Goal: Ask a question

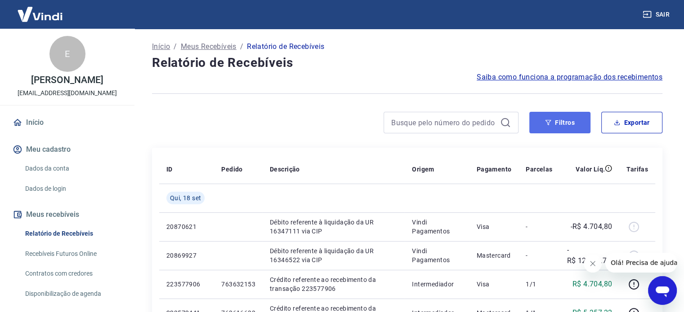
click at [544, 120] on button "Filtros" at bounding box center [559, 123] width 61 height 22
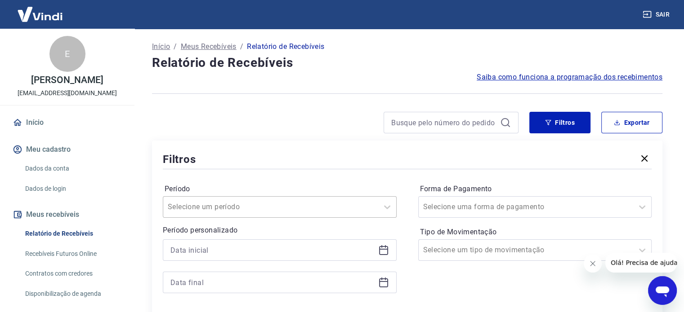
click at [197, 207] on div "Selecione um período" at bounding box center [280, 207] width 234 height 22
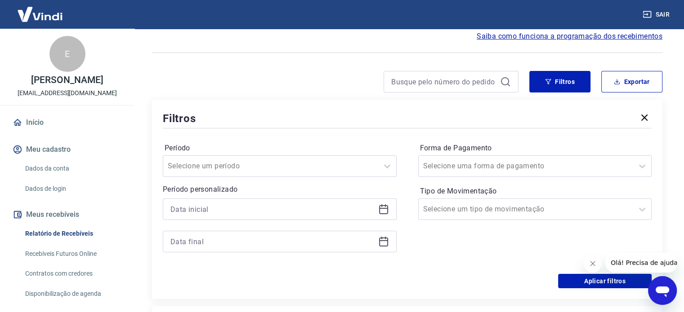
click at [406, 219] on div "Período Selecione um período Período personalizado Forma de Pagamento Selecione…" at bounding box center [407, 202] width 489 height 144
click at [383, 213] on div at bounding box center [280, 210] width 234 height 22
click at [383, 205] on icon at bounding box center [383, 209] width 11 height 11
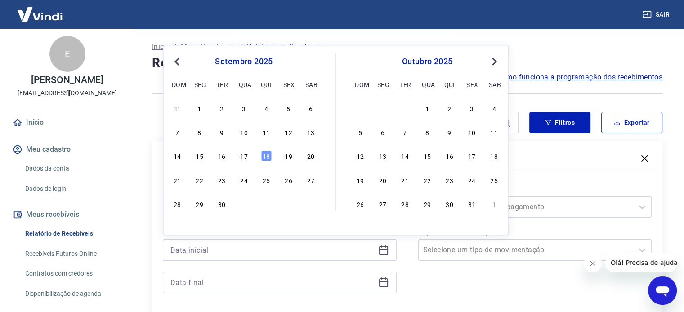
click at [174, 58] on button "Previous Month" at bounding box center [176, 61] width 11 height 11
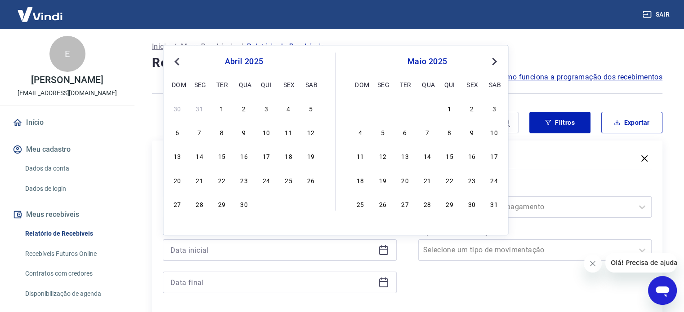
click at [174, 58] on button "Previous Month" at bounding box center [176, 61] width 11 height 11
click at [174, 59] on button "Previous Month" at bounding box center [176, 61] width 11 height 11
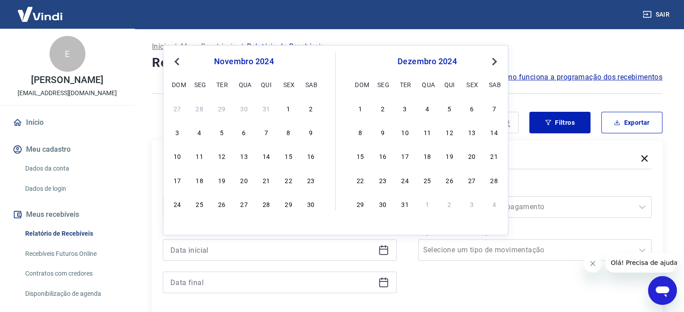
click at [174, 59] on button "Previous Month" at bounding box center [176, 61] width 11 height 11
click at [267, 111] on div "1" at bounding box center [266, 108] width 11 height 11
type input "01/08/2024"
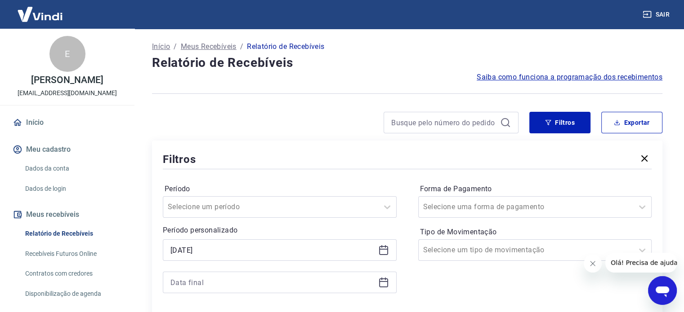
click at [387, 284] on icon at bounding box center [383, 283] width 9 height 9
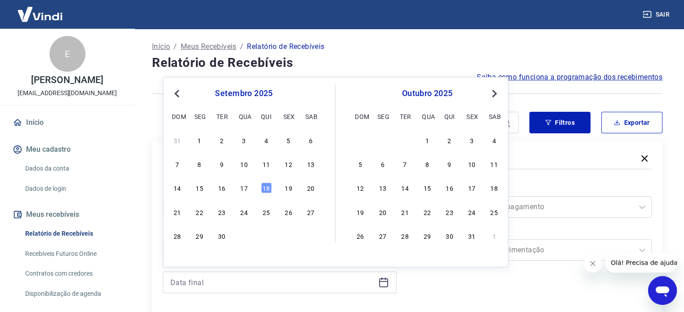
click at [178, 91] on span "Previous Month" at bounding box center [178, 93] width 0 height 10
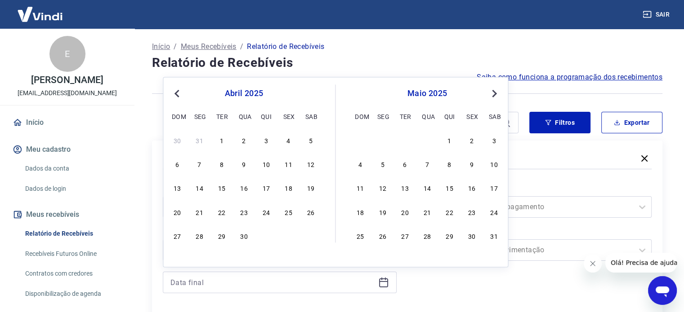
click at [178, 91] on span "Previous Month" at bounding box center [178, 93] width 0 height 10
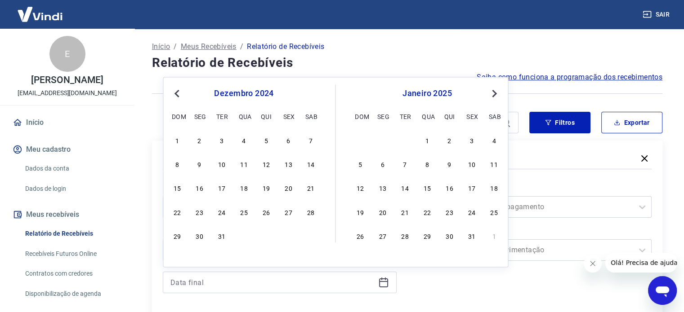
click at [178, 91] on span "Previous Month" at bounding box center [178, 93] width 0 height 10
click at [310, 241] on div "31" at bounding box center [310, 236] width 11 height 11
type input "31/08/2024"
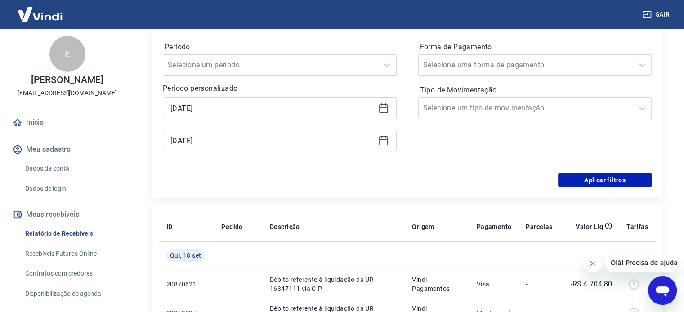
scroll to position [126, 0]
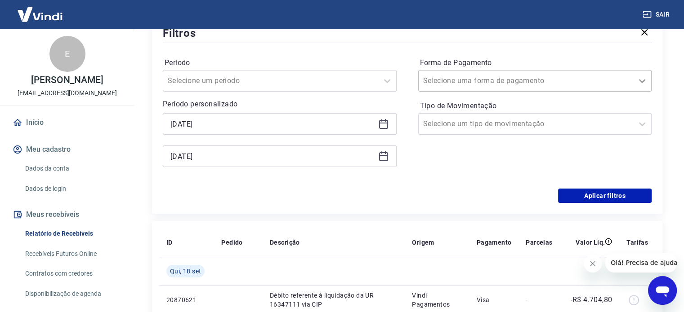
click at [640, 81] on icon at bounding box center [642, 82] width 6 height 4
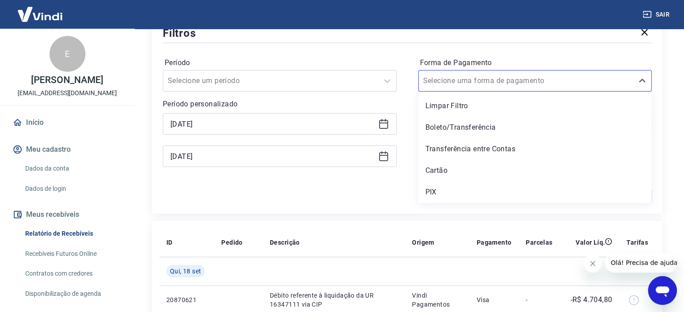
click at [471, 48] on div "Período Selecione um período Período personalizado Selected date: quinta-feira,…" at bounding box center [407, 117] width 489 height 144
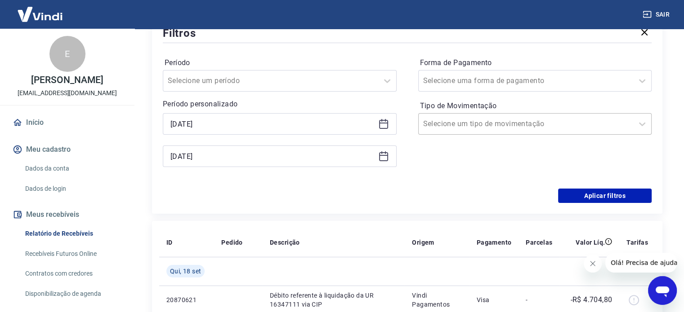
click at [526, 125] on div at bounding box center [526, 124] width 206 height 13
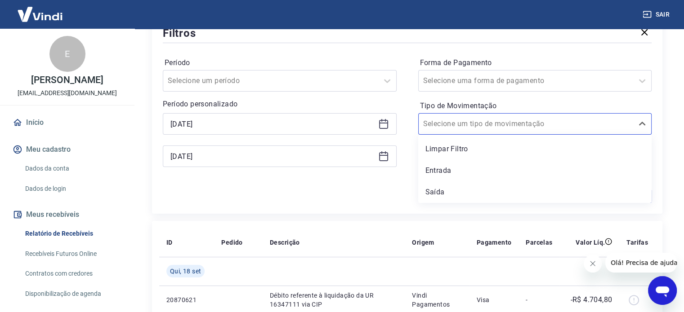
click at [393, 51] on div "Período Selecione um período Período personalizado Selected date: quinta-feira,…" at bounding box center [407, 117] width 489 height 144
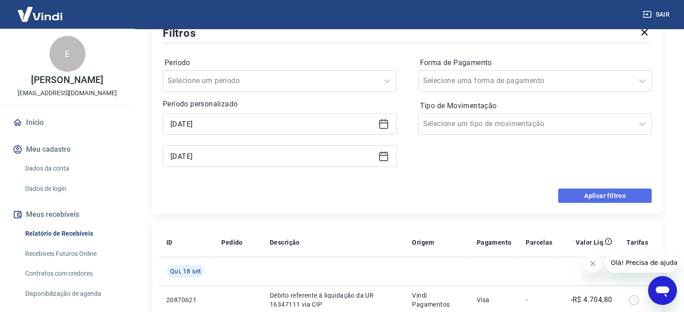
click at [613, 200] on button "Aplicar filtros" at bounding box center [604, 196] width 93 height 14
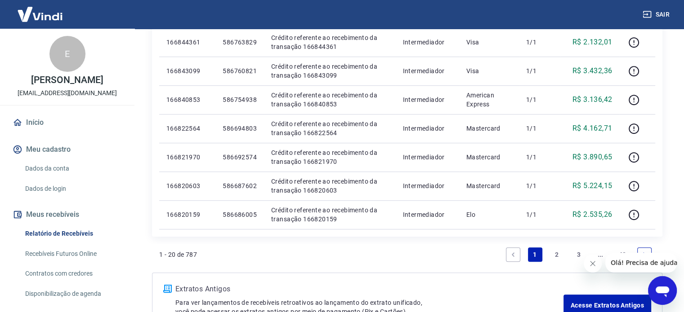
scroll to position [621, 0]
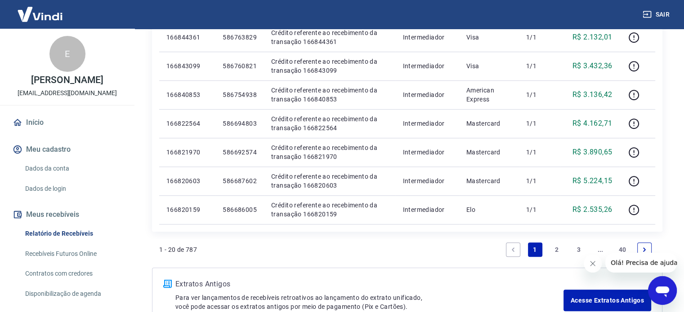
click at [556, 248] on link "2" at bounding box center [556, 250] width 14 height 14
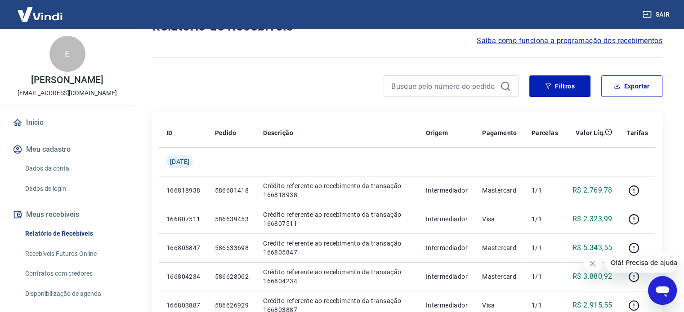
scroll to position [25, 0]
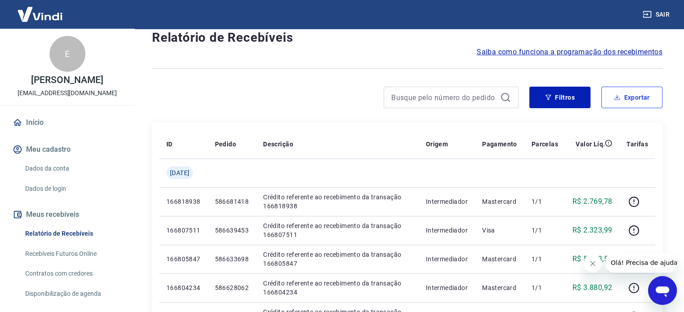
click at [635, 106] on button "Exportar" at bounding box center [631, 98] width 61 height 22
type input "01/08/2024"
type input "31/08/2024"
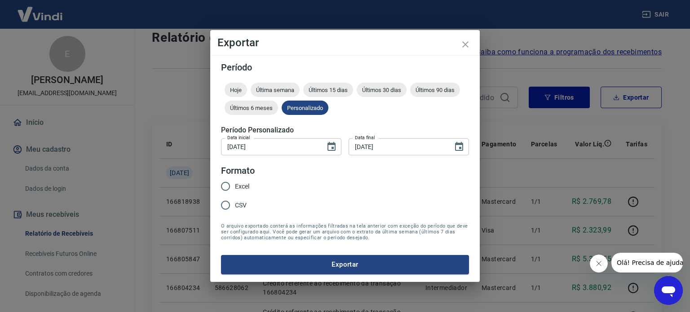
click at [239, 183] on span "Excel" at bounding box center [242, 186] width 14 height 9
click at [235, 183] on input "Excel" at bounding box center [225, 186] width 19 height 19
radio input "true"
click at [320, 262] on button "Exportar" at bounding box center [345, 264] width 248 height 19
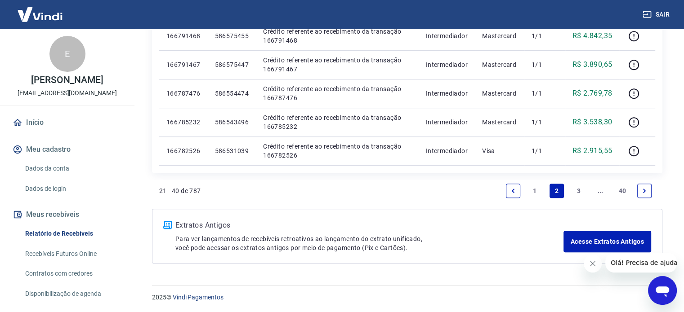
scroll to position [584, 0]
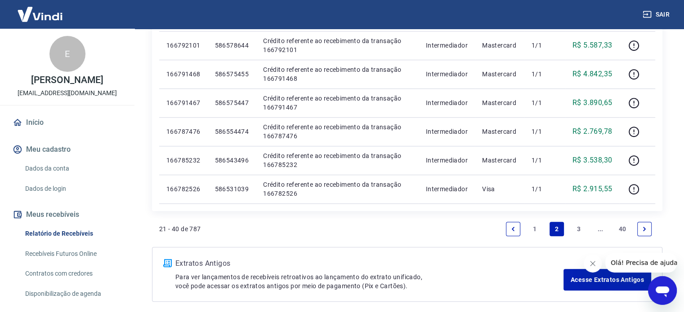
click at [534, 228] on link "1" at bounding box center [535, 229] width 14 height 14
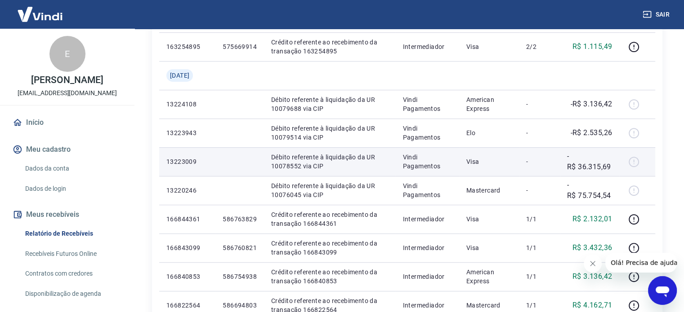
scroll to position [432, 0]
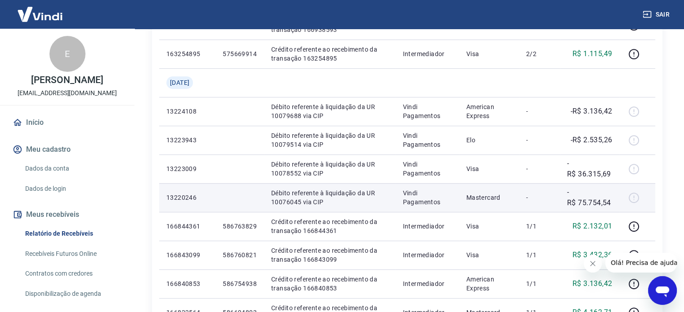
click at [601, 203] on p "-R$ 75.754,54" at bounding box center [589, 198] width 45 height 22
click at [632, 196] on div at bounding box center [637, 198] width 22 height 14
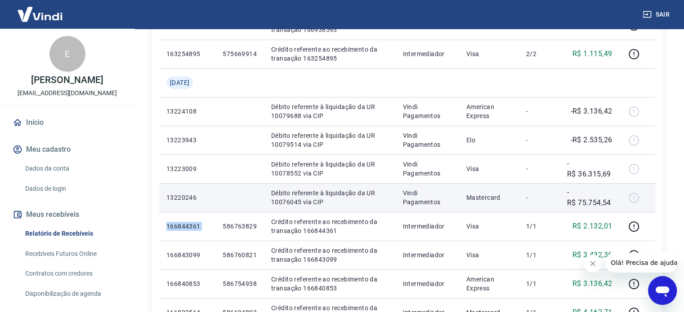
click at [632, 196] on div at bounding box center [637, 198] width 22 height 14
click at [632, 195] on div at bounding box center [637, 198] width 22 height 14
drag, startPoint x: 339, startPoint y: 196, endPoint x: 324, endPoint y: 194, distance: 15.8
click at [338, 196] on p "Débito referente à liquidação da UR 10076045 via CIP" at bounding box center [329, 198] width 117 height 18
click at [222, 203] on td at bounding box center [239, 197] width 49 height 29
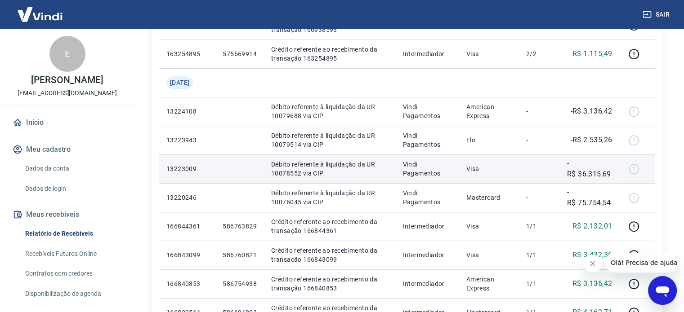
drag, startPoint x: 192, startPoint y: 194, endPoint x: 275, endPoint y: 170, distance: 85.5
click at [194, 193] on p "13220246" at bounding box center [187, 197] width 42 height 9
click at [412, 169] on p "Vindi Pagamentos" at bounding box center [426, 169] width 49 height 18
click at [428, 178] on p "Vindi Pagamentos" at bounding box center [426, 169] width 49 height 18
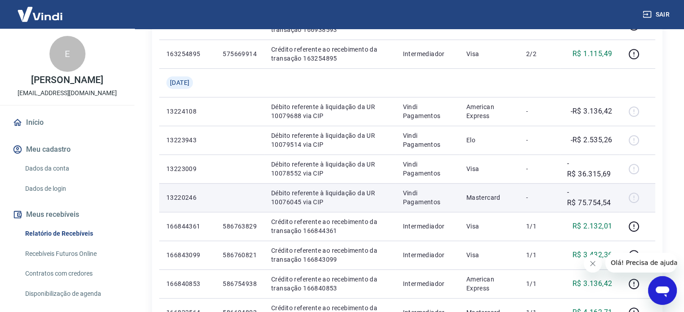
drag, startPoint x: 412, startPoint y: 199, endPoint x: 353, endPoint y: 195, distance: 59.0
click at [399, 196] on td "Vindi Pagamentos" at bounding box center [426, 197] width 63 height 29
click at [344, 196] on p "Débito referente à liquidação da UR 10076045 via CIP" at bounding box center [329, 198] width 117 height 18
click at [305, 199] on p "Débito referente à liquidação da UR 10076045 via CIP" at bounding box center [329, 198] width 117 height 18
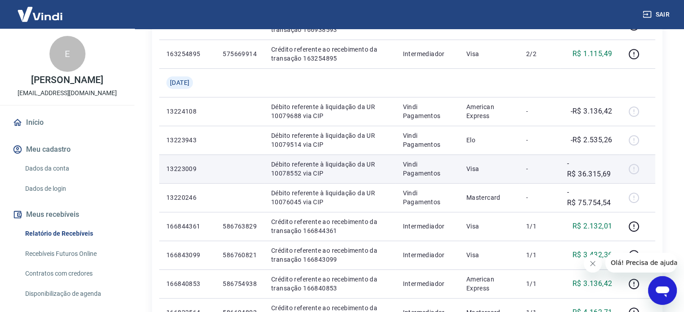
click at [336, 165] on p "Débito referente à liquidação da UR 10078552 via CIP" at bounding box center [329, 169] width 117 height 18
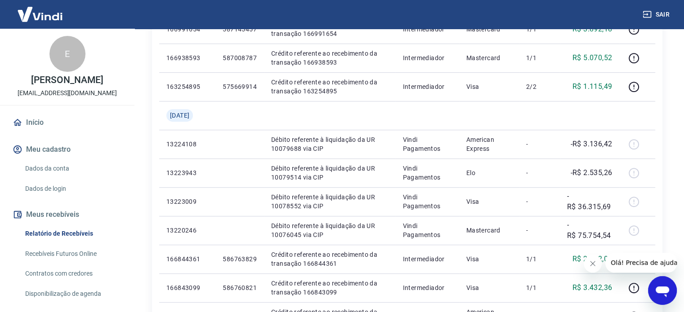
scroll to position [398, 0]
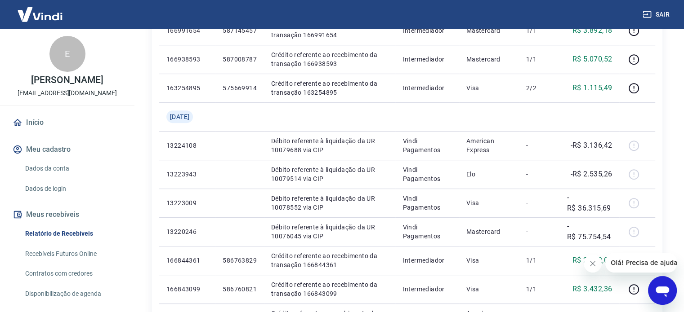
click at [664, 289] on icon "Abrir janela de mensagens" at bounding box center [661, 292] width 13 height 11
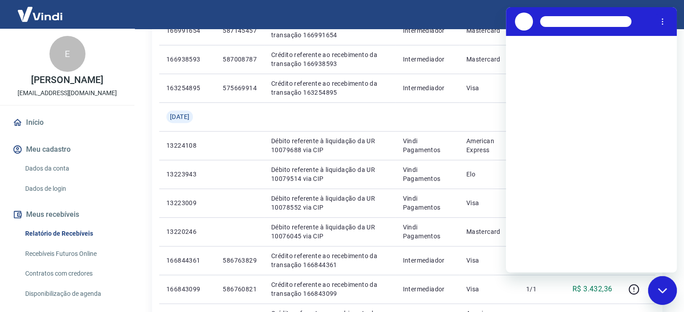
scroll to position [0, 0]
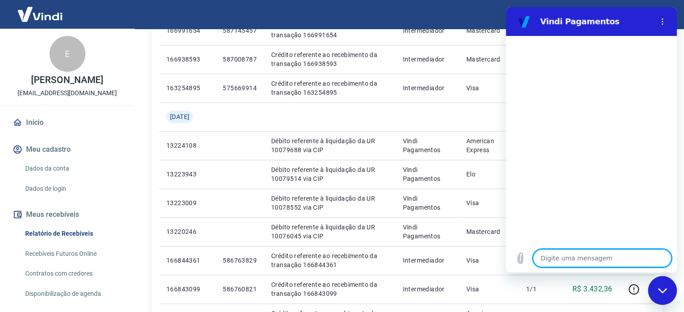
type textarea "R"
type textarea "x"
type textarea "Re"
type textarea "x"
type textarea "Rec"
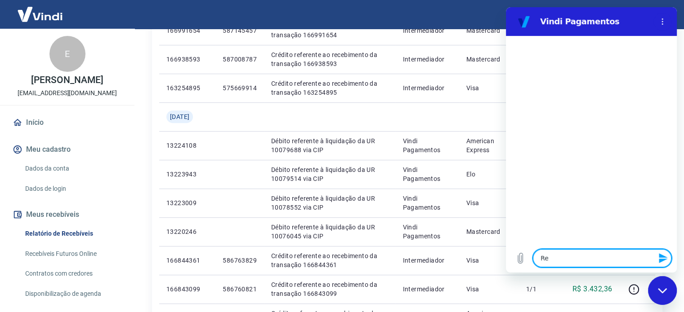
type textarea "x"
type textarea "Rece"
type textarea "x"
type textarea "Receb"
type textarea "x"
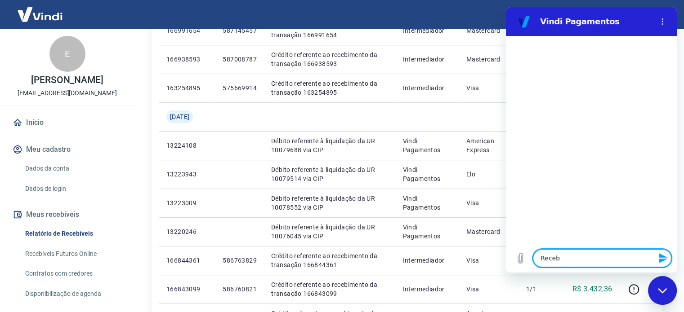
type textarea "Recebe"
type textarea "x"
type textarea "Recebem"
type textarea "x"
type textarea "Recebemo"
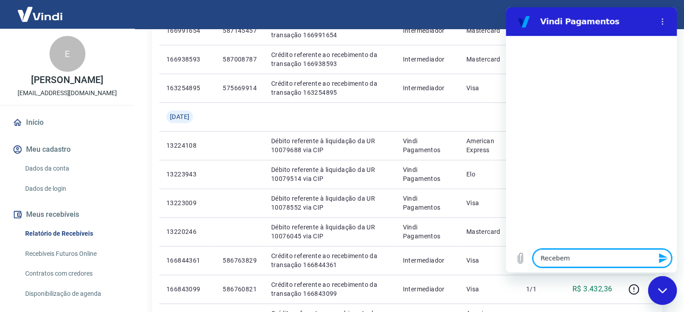
type textarea "x"
type textarea "Recebemos"
type textarea "x"
type textarea "Recebemos"
type textarea "x"
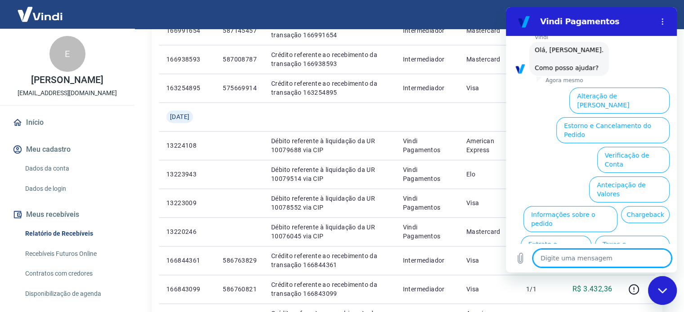
scroll to position [22, 0]
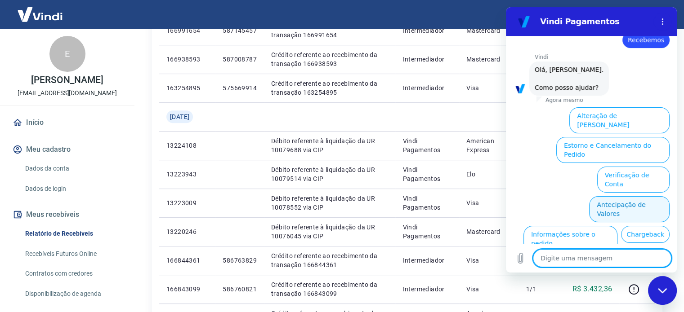
click at [625, 196] on button "Antecipação de Valores" at bounding box center [629, 209] width 80 height 26
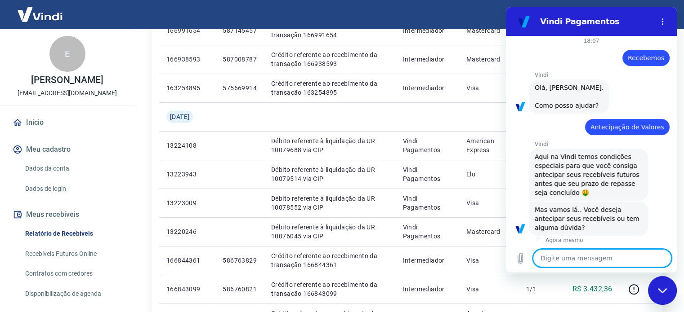
scroll to position [47, 0]
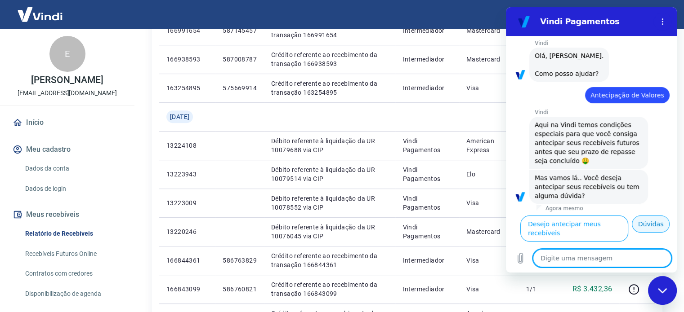
click at [642, 233] on button "Dúvidas" at bounding box center [651, 224] width 38 height 17
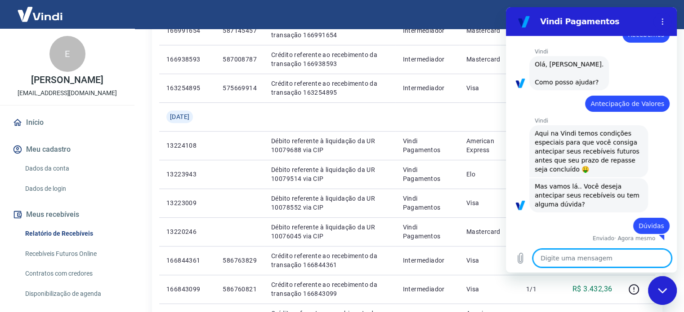
type textarea "x"
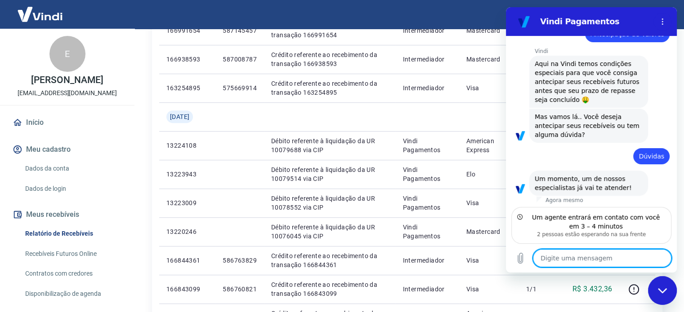
scroll to position [99, 0]
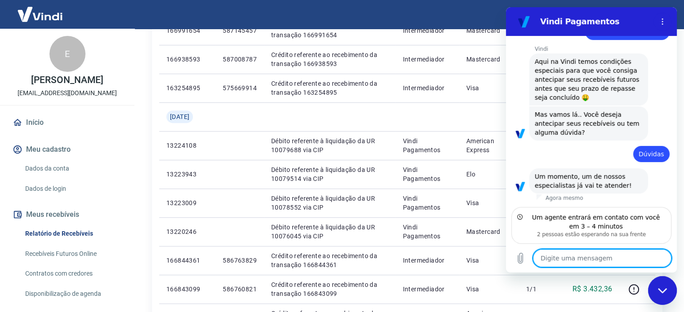
paste textarea "29/08/2024 10:10:15 13220246 Débito referente à liquidação da UR 10076045 via C…"
type textarea "29/08/2024 10:10:15 13220246 Débito referente à liquidação da UR 10076045 via C…"
type textarea "x"
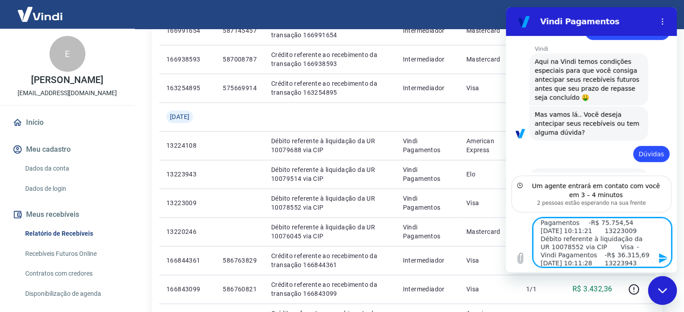
scroll to position [4, 0]
type textarea "x"
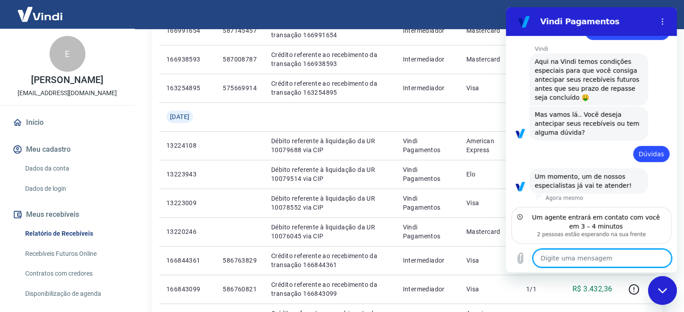
scroll to position [0, 0]
paste textarea "29/08/2024 10:10:15 13220246 Débito referente à liquidação da UR 10076045 via C…"
type textarea "29/08/2024 10:10:15 13220246 Débito referente à liquidação da UR 10076045 via C…"
type textarea "x"
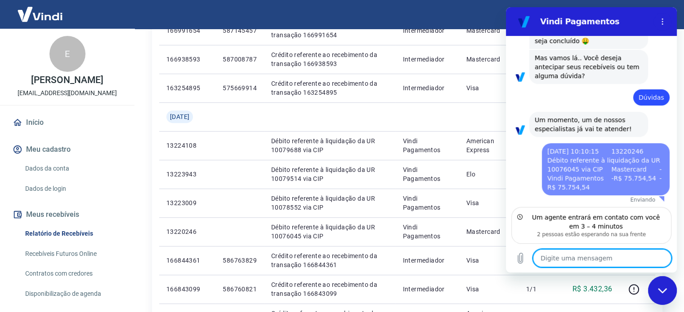
type textarea "x"
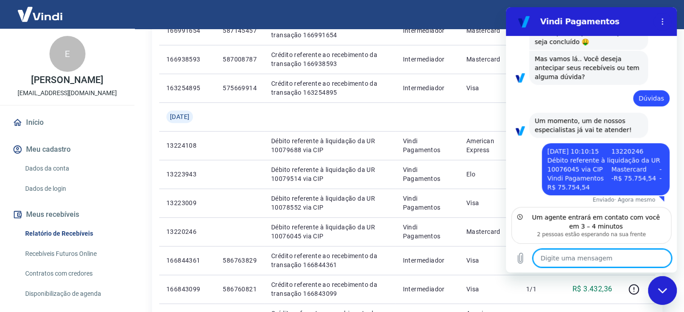
scroll to position [157, 0]
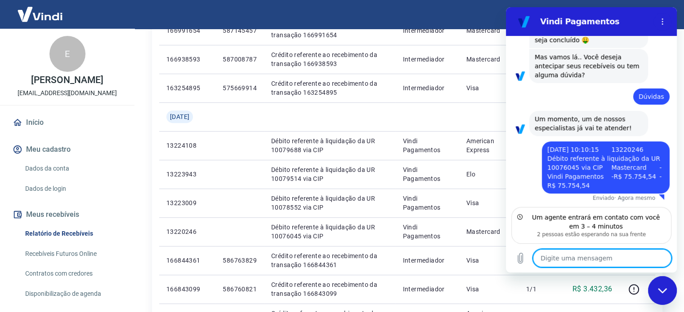
type textarea "C"
type textarea "x"
type textarea "Co"
type textarea "x"
type textarea "Con"
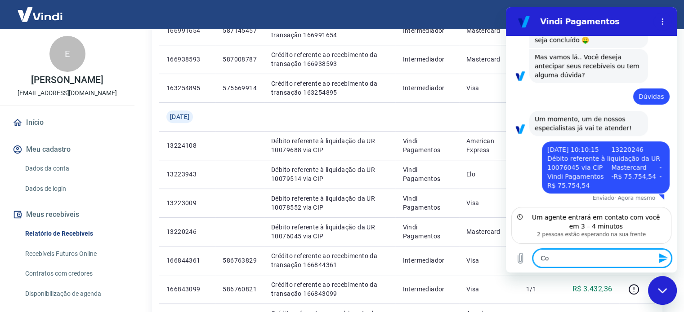
type textarea "x"
type textarea "Cons"
type textarea "x"
type textarea "Conse"
type textarea "x"
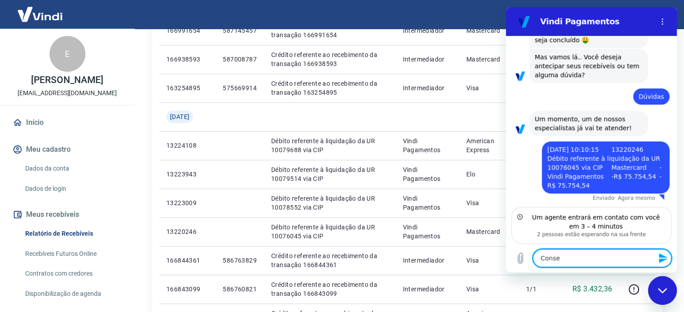
type textarea "Conseg"
type textarea "x"
type textarea "Consegu"
type textarea "x"
type textarea "Consegue"
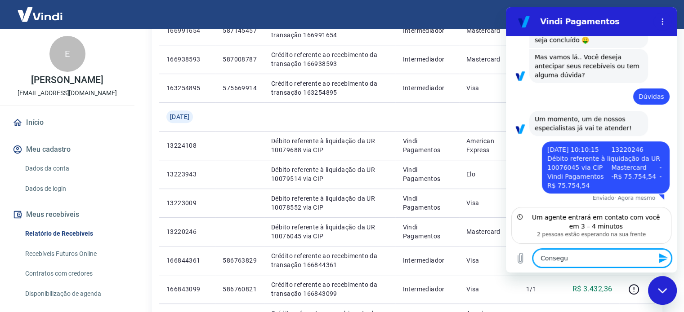
type textarea "x"
type textarea "Consegue"
type textarea "x"
type textarea "Consegue m"
type textarea "x"
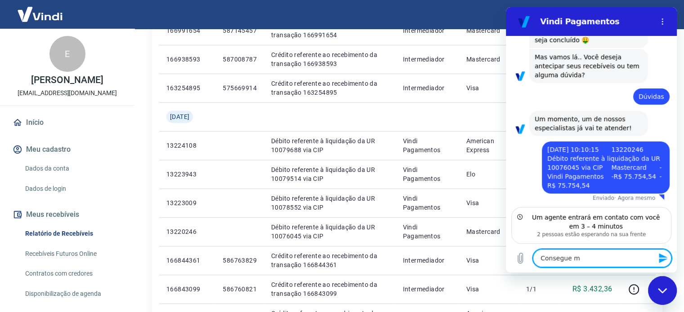
type textarea "Consegue me"
type textarea "x"
type textarea "Consegue me"
type textarea "x"
type textarea "Consegue me e"
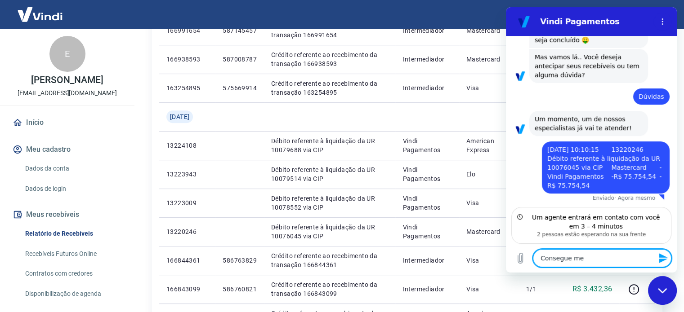
type textarea "x"
type textarea "Consegue me"
type textarea "x"
type textarea "Consegue me i"
type textarea "x"
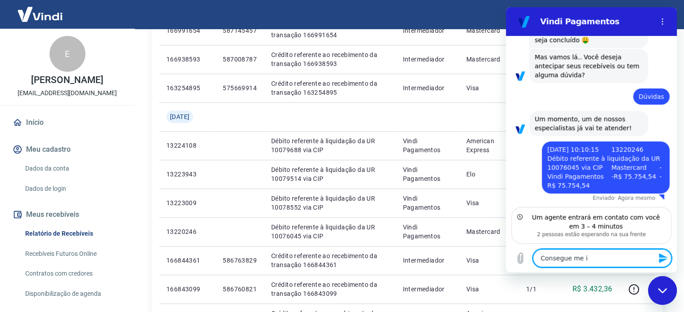
type textarea "Consegue me in"
type textarea "x"
type textarea "Consegue me inf"
type textarea "x"
type textarea "Consegue me info"
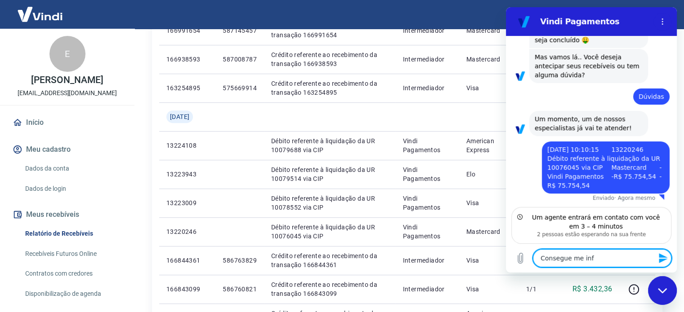
type textarea "x"
type textarea "Consegue me infor"
type textarea "x"
type textarea "Consegue me inform"
type textarea "x"
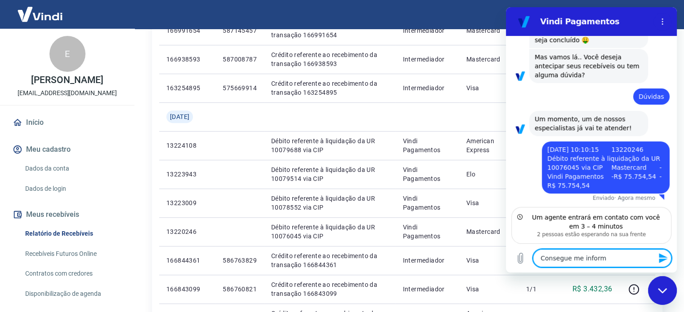
type textarea "Consegue me informa"
type textarea "x"
type textarea "Consegue me informar"
type textarea "x"
type textarea "Consegue me informar"
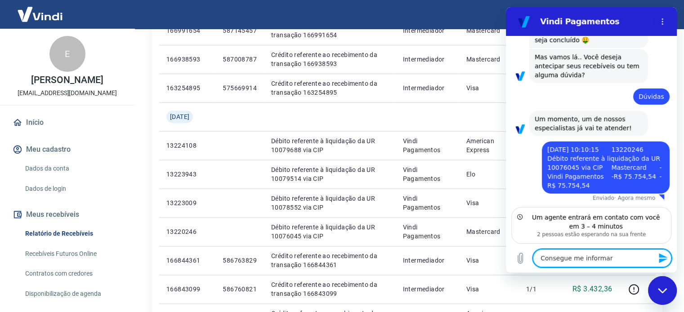
type textarea "x"
type textarea "Consegue me informar s"
type textarea "x"
type textarea "Consegue me informar se"
type textarea "x"
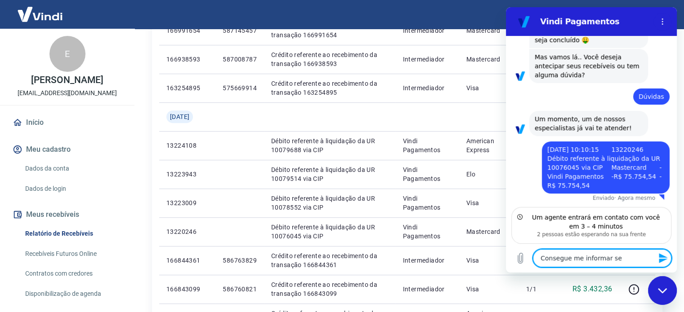
type textarea "Consegue me informar se"
type textarea "x"
type textarea "Consegue me informar se i"
type textarea "x"
type textarea "Consegue me informar se is"
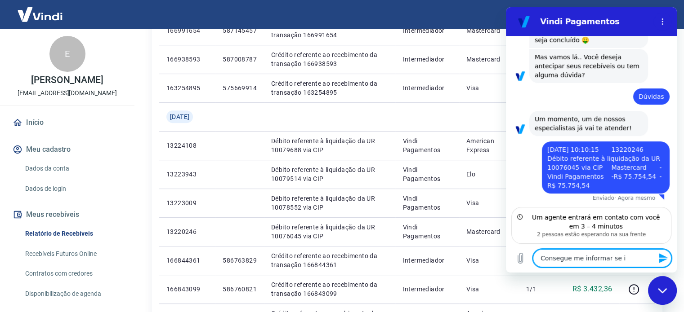
type textarea "x"
type textarea "Consegue me informar se iss"
type textarea "x"
type textarea "Consegue me informar se isso"
type textarea "x"
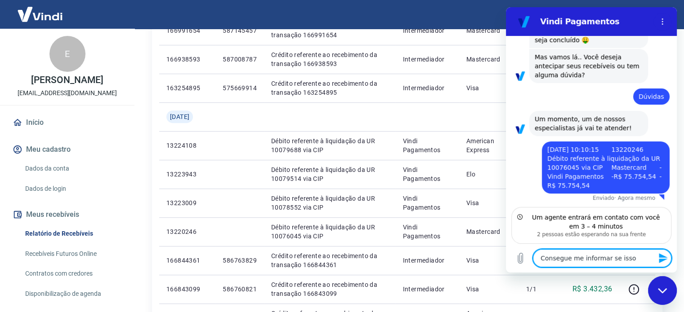
type textarea "Consegue me informar se isso"
type textarea "x"
type textarea "Consegue me informar se isso f"
type textarea "x"
type textarea "Consegue me informar se isso fo"
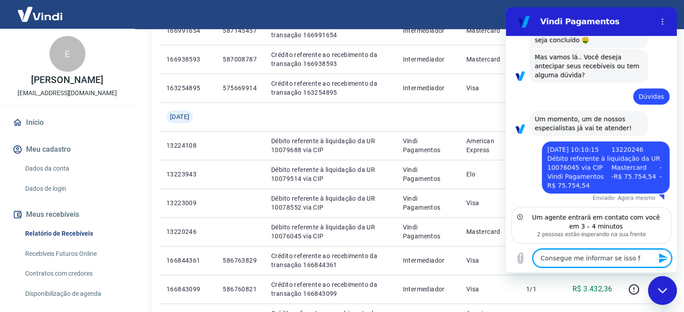
type textarea "x"
type textarea "Consegue me informar se isso foi"
type textarea "x"
type textarea "Consegue me informar se isso foi"
type textarea "x"
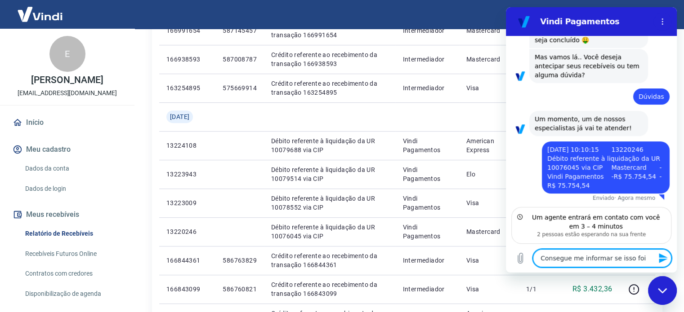
type textarea "Consegue me informar se isso foi u"
type textarea "x"
type textarea "Consegue me informar se isso foi um"
type textarea "x"
type textarea "Consegue me informar se isso foi uma"
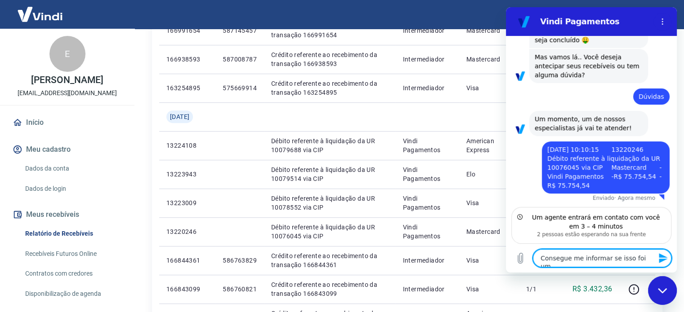
type textarea "x"
type textarea "Consegue me informar se isso foi uma"
type textarea "x"
type textarea "Consegue me informar se isso foi uma a"
type textarea "x"
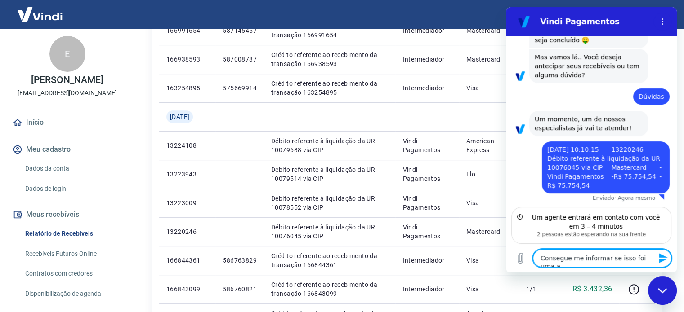
type textarea "Consegue me informar se isso foi uma an"
type textarea "x"
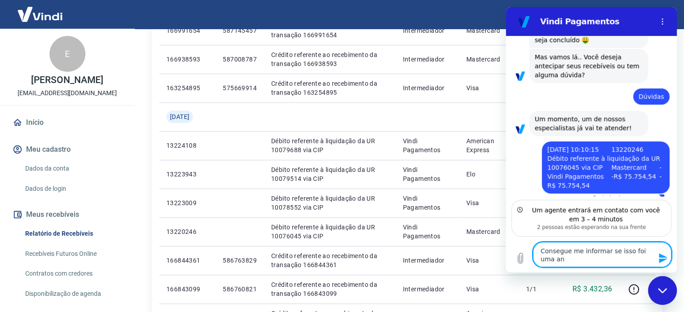
type textarea "Consegue me informar se isso foi uma ant"
type textarea "x"
type textarea "Consegue me informar se isso foi uma ante"
type textarea "x"
type textarea "Consegue me informar se isso foi uma antec"
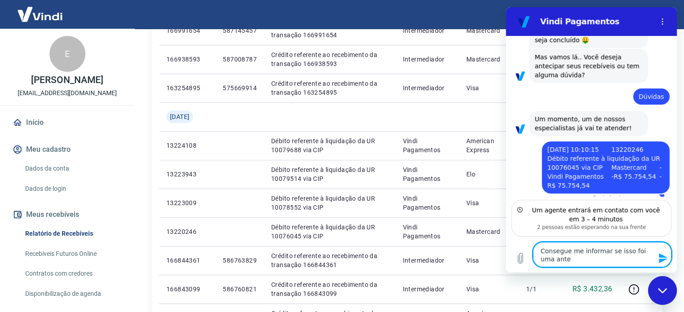
type textarea "x"
type textarea "Consegue me informar se isso foi uma anteci"
type textarea "x"
type textarea "Consegue me informar se isso foi uma antecia"
type textarea "x"
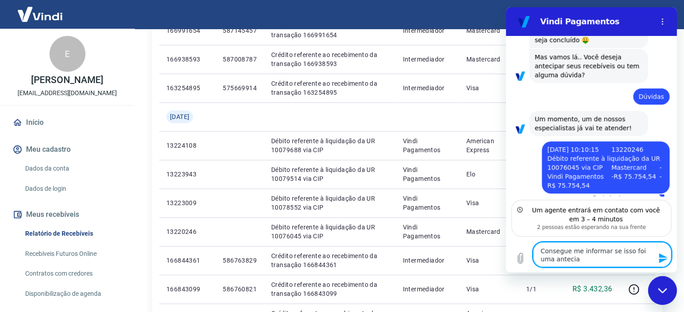
type textarea "Consegue me informar se isso foi uma anteciap"
type textarea "x"
type textarea "Consegue me informar se isso foi uma antecia"
type textarea "x"
type textarea "Consegue me informar se isso foi uma anteci"
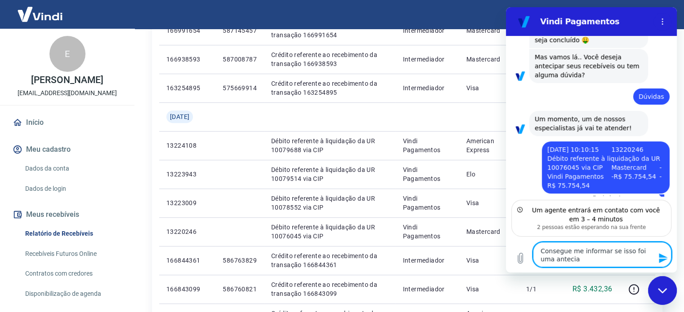
type textarea "x"
type textarea "Consegue me informar se isso foi uma antecip"
type textarea "x"
type textarea "Consegue me informar se isso foi uma antecipa"
type textarea "x"
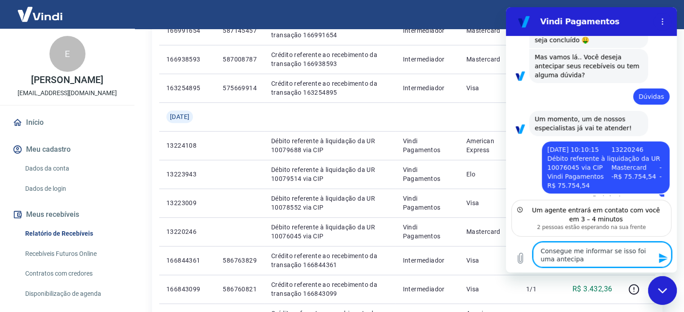
type textarea "Consegue me informar se isso foi uma antecipaç"
type textarea "x"
type textarea "Consegue me informar se isso foi uma antecipaçã"
type textarea "x"
type textarea "Consegue me informar se isso foi uma antecipação"
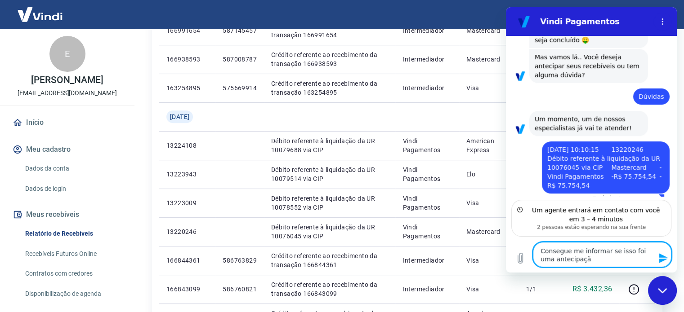
type textarea "x"
type textarea "Consegue me informar se isso foi uma antecipação"
type textarea "x"
type textarea "Consegue me informar se isso foi uma antecipação e"
type textarea "x"
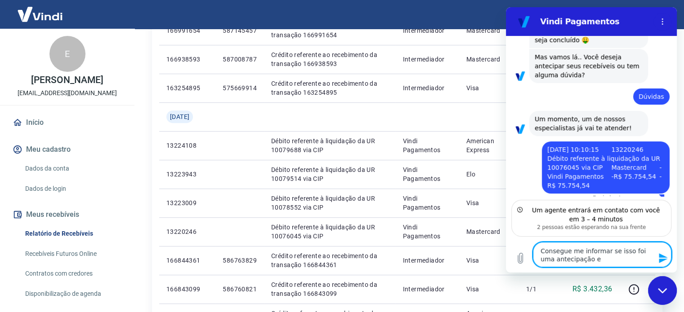
type textarea "Consegue me informar se isso foi uma antecipação e"
type textarea "x"
type textarea "Consegue me informar se isso foi uma antecipação e q"
type textarea "x"
type textarea "Consegue me informar se isso foi uma antecipação e qu"
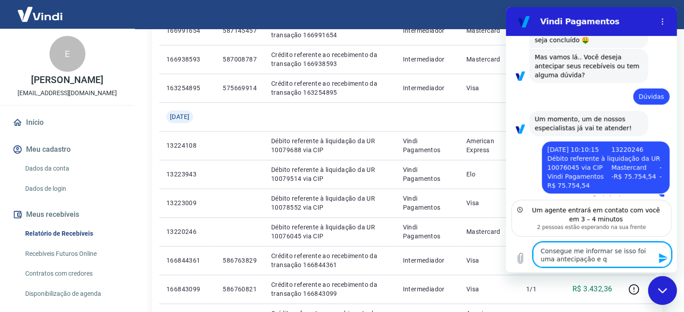
type textarea "x"
type textarea "Consegue me informar se isso foi uma antecipação e q"
type textarea "x"
type textarea "Consegue me informar se isso foi uma antecipação e"
type textarea "x"
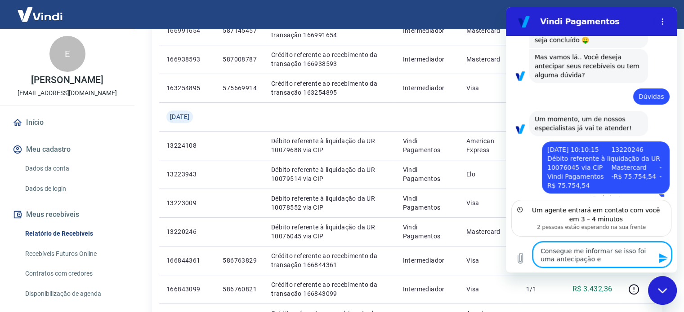
type textarea "Consegue me informar se isso foi uma antecipação e s"
type textarea "x"
type textarea "Consegue me informar se isso foi uma antecipação e so"
type textarea "x"
type textarea "Consegue me informar se isso foi uma antecipação e sob"
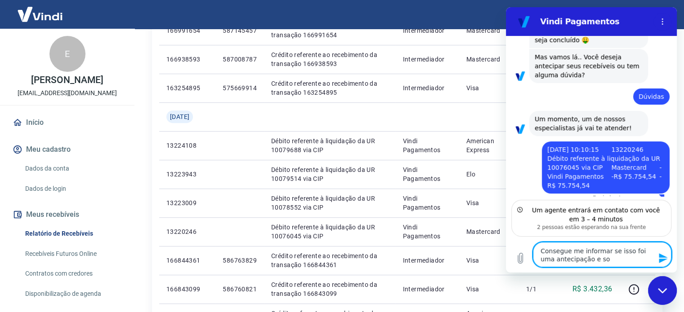
type textarea "x"
type textarea "Consegue me informar se isso foi uma antecipação e sobr"
type textarea "x"
type textarea "Consegue me informar se isso foi uma antecipação e sobre"
type textarea "x"
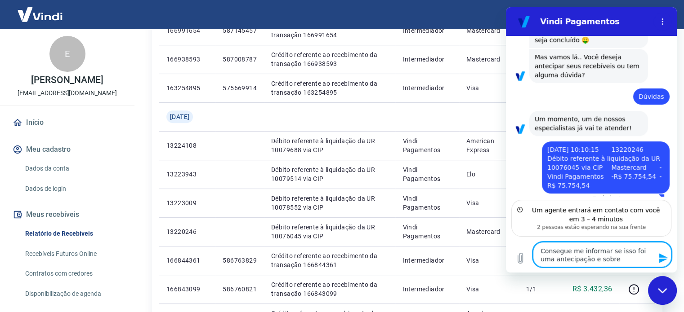
type textarea "Consegue me informar se isso foi uma antecipação e sobre"
type textarea "x"
type textarea "Consegue me informar se isso foi uma antecipação e sobre q"
type textarea "x"
type textarea "Consegue me informar se isso foi uma antecipação e sobre qu"
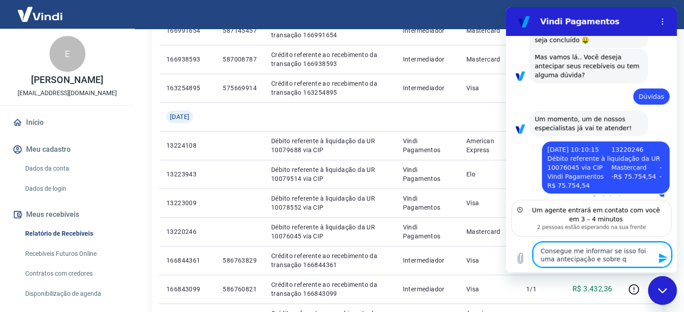
type textarea "x"
type textarea "Consegue me informar se isso foi uma antecipação e sobre qua"
type textarea "x"
type textarea "Consegue me informar se isso foi uma antecipação e sobre quai"
type textarea "x"
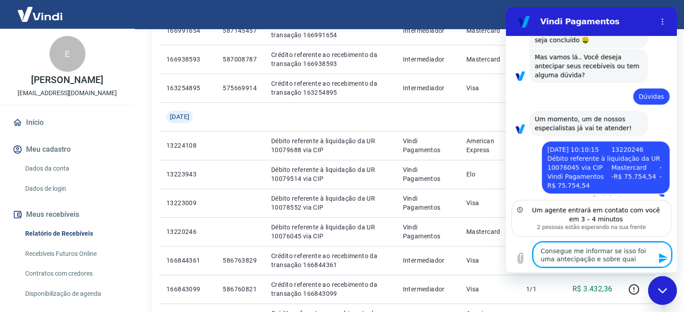
type textarea "Consegue me informar se isso foi uma antecipação e sobre quais"
type textarea "x"
type textarea "Consegue me informar se isso foi uma antecipação e sobre quais"
type textarea "x"
type textarea "Consegue me informar se isso foi uma antecipação e sobre quais r"
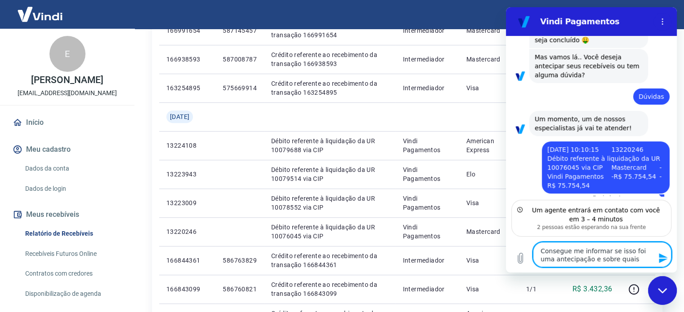
type textarea "x"
type textarea "Consegue me informar se isso foi uma antecipação e sobre quais re"
type textarea "x"
type textarea "Consegue me informar se isso foi uma antecipação e sobre quais rec"
type textarea "x"
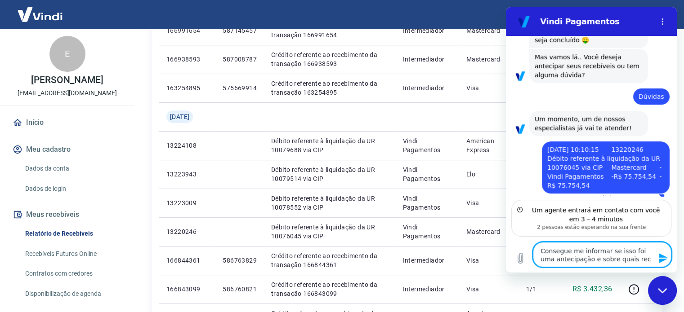
type textarea "Consegue me informar se isso foi uma antecipação e sobre quais rece"
type textarea "x"
type textarea "Consegue me informar se isso foi uma antecipação e sobre r"
type textarea "x"
type textarea "Consegue me informar se isso foi uma antecipação e sobre re"
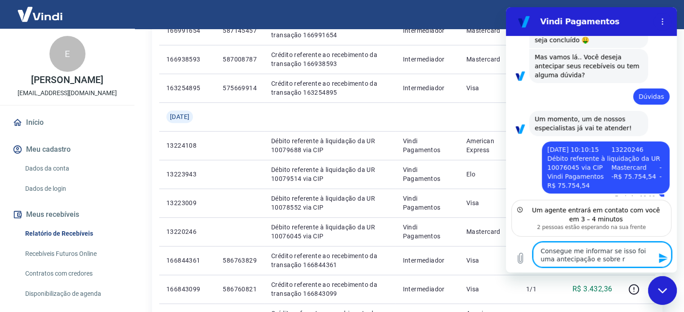
type textarea "x"
type textarea "Consegue me informar se isso foi uma antecipação e sobre rec"
type textarea "x"
type textarea "Consegue me informar se isso foi uma antecipação e sobre rece"
type textarea "x"
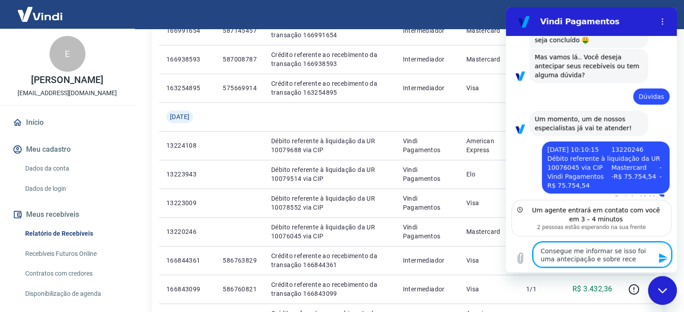
type textarea "Consegue me informar se isso foi uma antecipação e sobre receb"
type textarea "x"
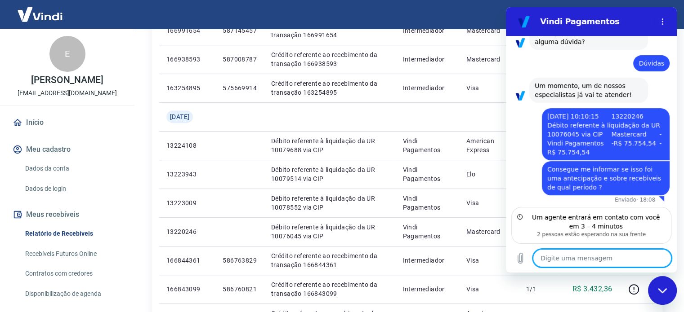
scroll to position [192, 0]
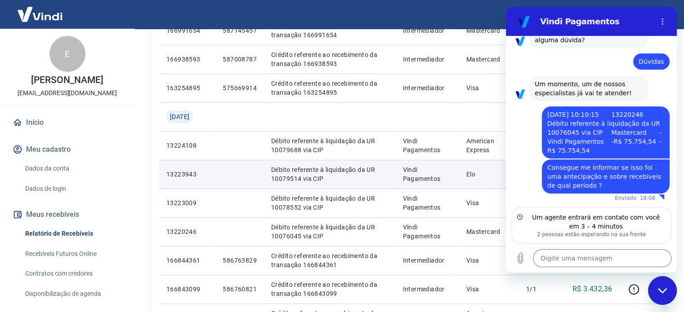
click at [496, 171] on p "Elo" at bounding box center [488, 174] width 45 height 9
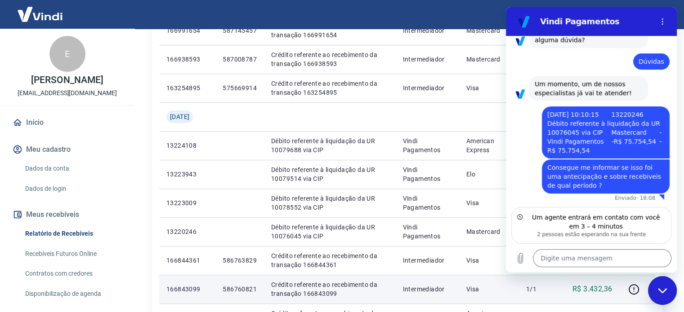
click at [541, 290] on p "1/1" at bounding box center [539, 289] width 27 height 9
drag, startPoint x: 525, startPoint y: 289, endPoint x: 531, endPoint y: 277, distance: 13.1
click at [528, 287] on td "1/1" at bounding box center [539, 289] width 41 height 29
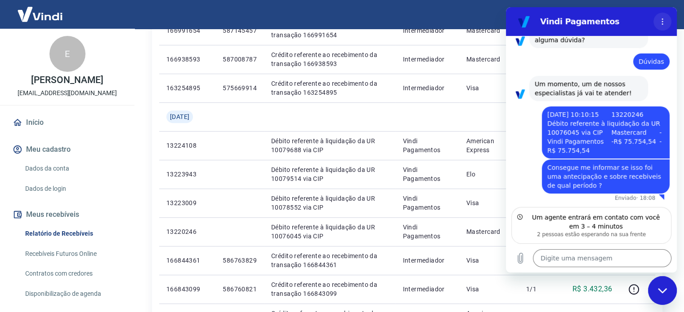
drag, startPoint x: 664, startPoint y: 25, endPoint x: 662, endPoint y: 19, distance: 6.1
click at [663, 22] on button "Menu de opções" at bounding box center [662, 22] width 18 height 18
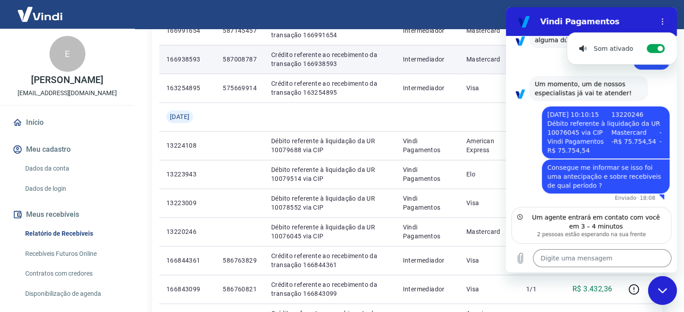
click at [302, 49] on td "Crédito referente ao recebimento da transação 166938593" at bounding box center [329, 59] width 131 height 29
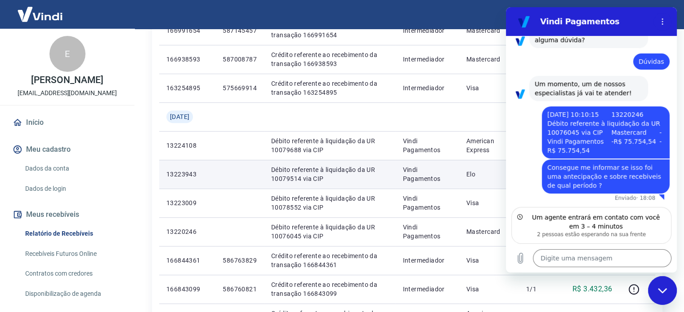
drag, startPoint x: 236, startPoint y: 181, endPoint x: 182, endPoint y: 181, distance: 53.9
click at [236, 181] on td at bounding box center [239, 174] width 49 height 29
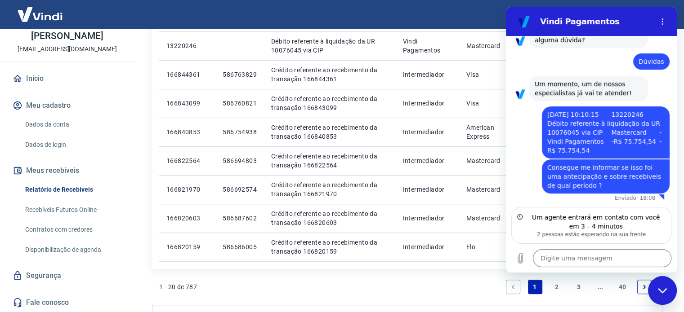
scroll to position [585, 0]
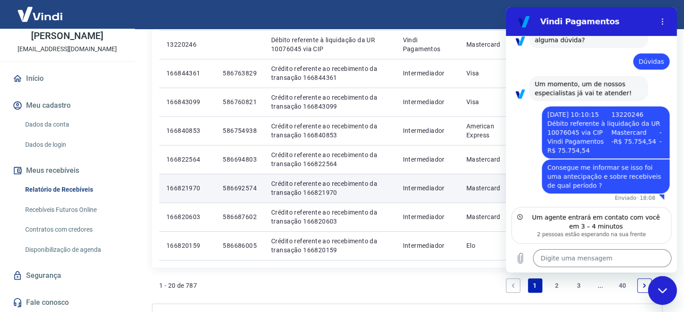
click at [268, 177] on td "Crédito referente ao recebimento da transação 166821970" at bounding box center [329, 188] width 131 height 29
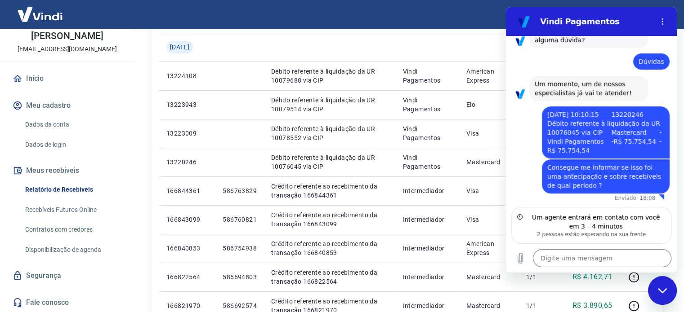
scroll to position [680, 0]
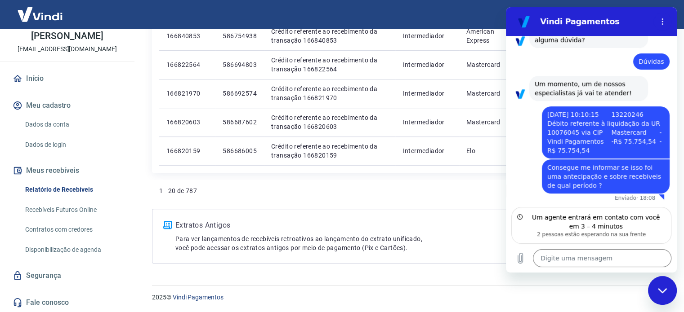
drag, startPoint x: 687, startPoint y: 205, endPoint x: 37, endPoint y: 213, distance: 650.0
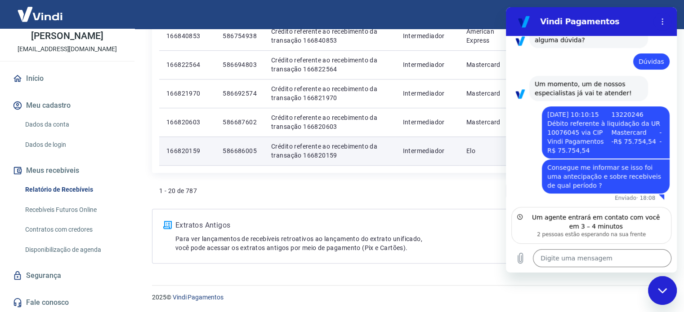
click at [343, 138] on td "Crédito referente ao recebimento da transação 166820159" at bounding box center [329, 151] width 131 height 29
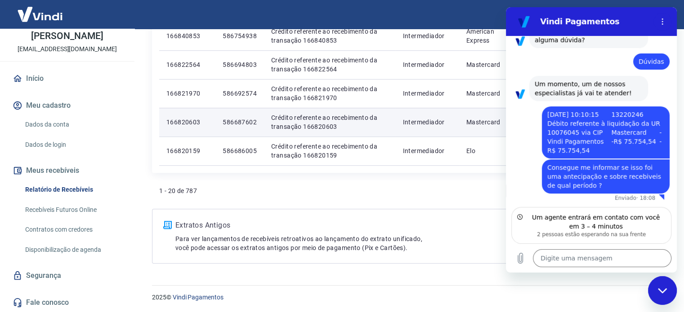
click at [278, 111] on td "Crédito referente ao recebimento da transação 166820603" at bounding box center [329, 122] width 131 height 29
click at [275, 123] on p "Crédito referente ao recebimento da transação 166820603" at bounding box center [329, 122] width 117 height 18
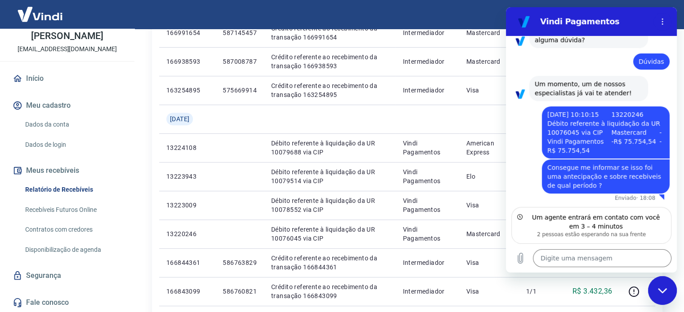
scroll to position [317, 0]
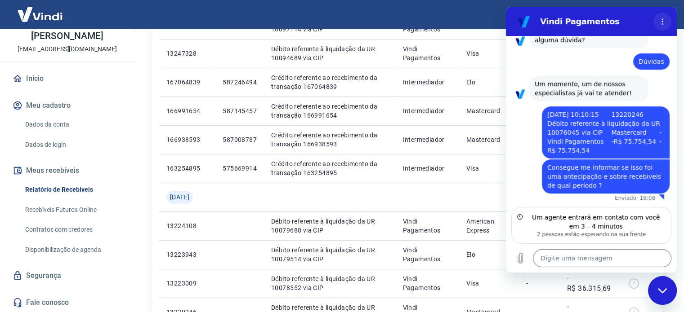
click at [665, 18] on button "Menu de opções" at bounding box center [662, 22] width 18 height 18
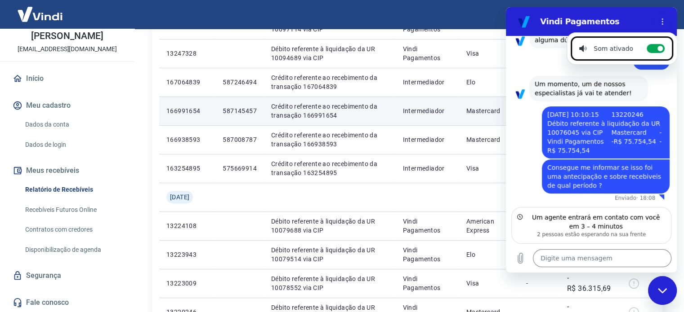
click at [404, 120] on td "Intermediador" at bounding box center [426, 111] width 63 height 29
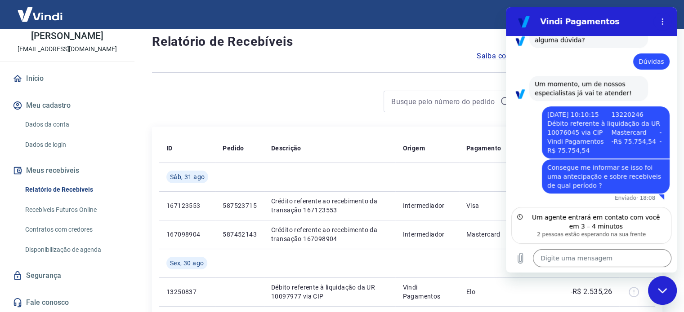
scroll to position [0, 0]
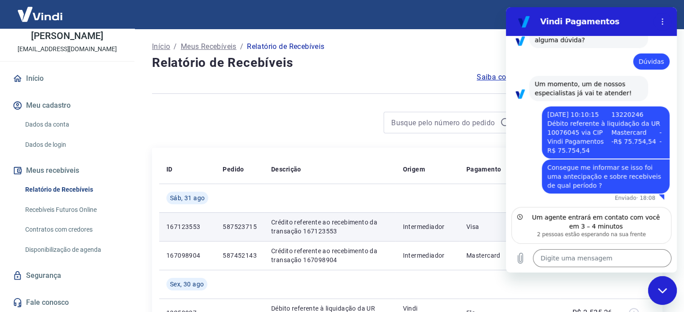
drag, startPoint x: 369, startPoint y: 247, endPoint x: 500, endPoint y: 217, distance: 133.8
click at [370, 245] on td "Crédito referente ao recebimento da transação 167098904" at bounding box center [329, 255] width 131 height 29
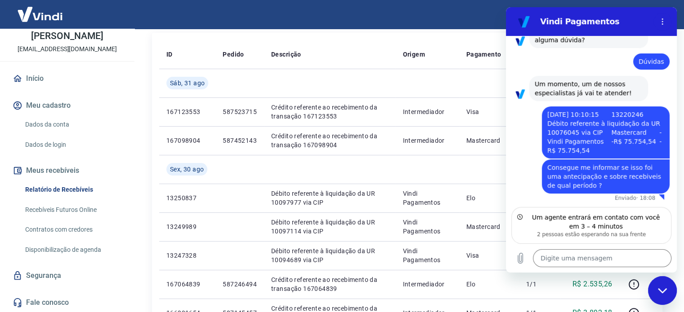
scroll to position [111, 0]
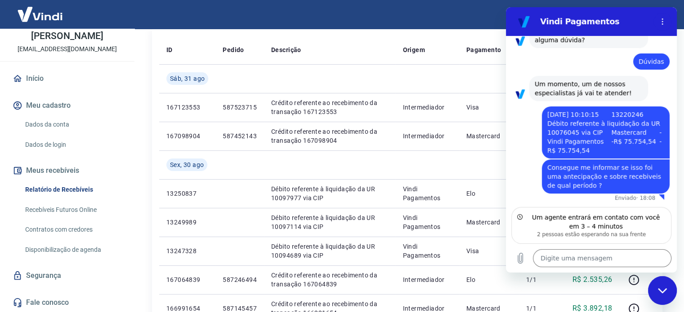
drag, startPoint x: 690, startPoint y: 93, endPoint x: 140, endPoint y: 103, distance: 550.3
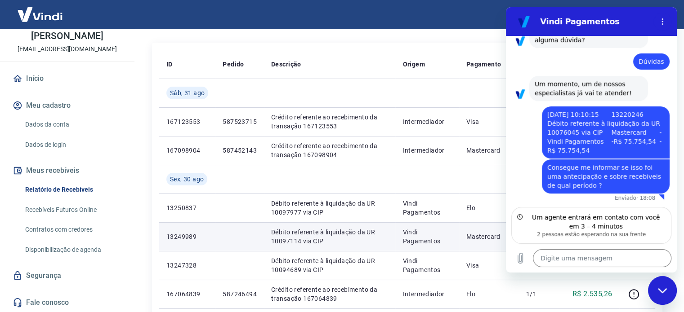
click at [440, 240] on p "Vindi Pagamentos" at bounding box center [426, 237] width 49 height 18
drag, startPoint x: 387, startPoint y: 241, endPoint x: 400, endPoint y: 225, distance: 20.4
click at [389, 239] on td "Débito referente à liquidação da UR 10097114 via CIP" at bounding box center [329, 236] width 131 height 29
drag, startPoint x: 408, startPoint y: 255, endPoint x: 491, endPoint y: 245, distance: 83.3
click at [418, 253] on td "Vindi Pagamentos" at bounding box center [426, 265] width 63 height 29
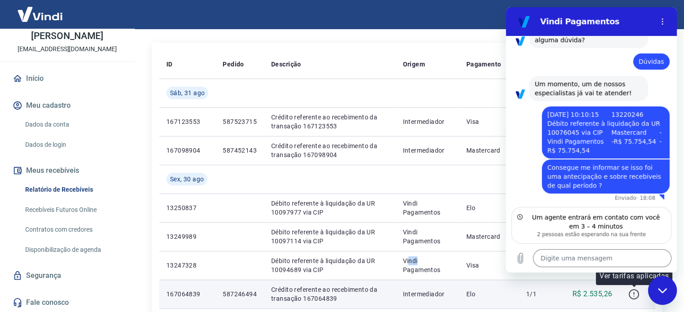
click at [636, 293] on icon "button" at bounding box center [633, 294] width 11 height 11
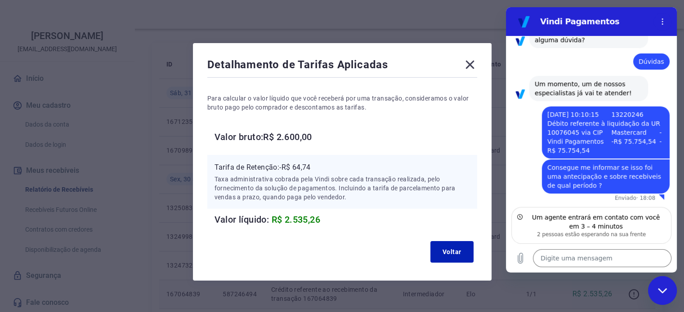
drag, startPoint x: 160, startPoint y: 170, endPoint x: 172, endPoint y: 157, distance: 17.2
click at [161, 169] on div "Detalhamento de Tarifas Aplicadas Para calcular o valor líquido que você recebe…" at bounding box center [342, 156] width 684 height 312
click at [470, 67] on icon at bounding box center [470, 65] width 14 height 14
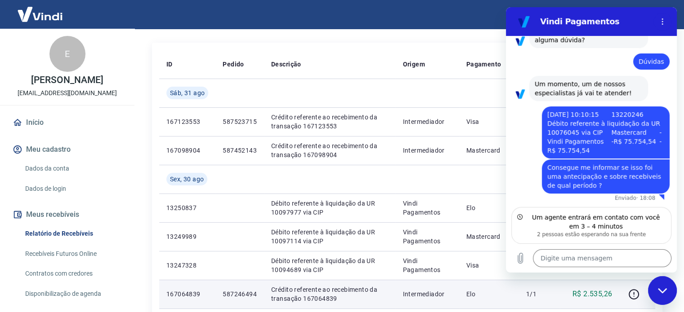
scroll to position [44, 0]
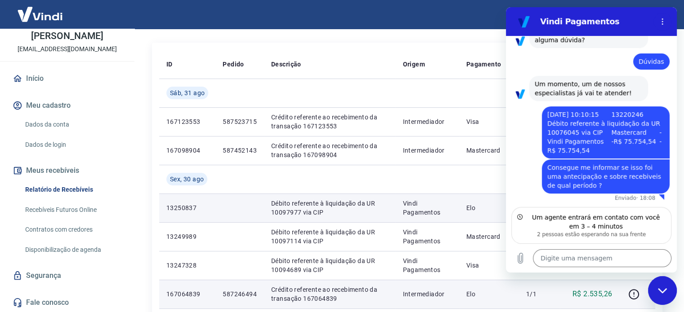
click at [341, 196] on td "Débito referente à liquidação da UR 10097977 via CIP" at bounding box center [329, 208] width 131 height 29
click at [410, 203] on p "Vindi Pagamentos" at bounding box center [426, 208] width 49 height 18
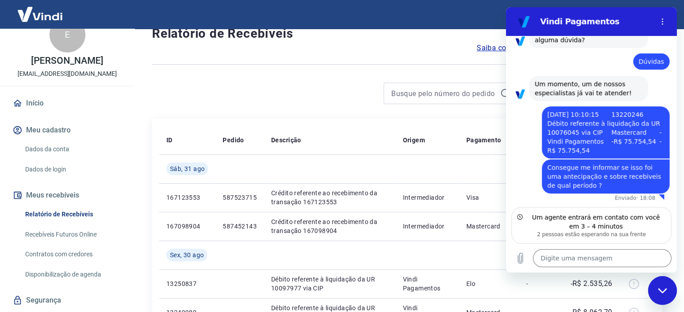
scroll to position [0, 0]
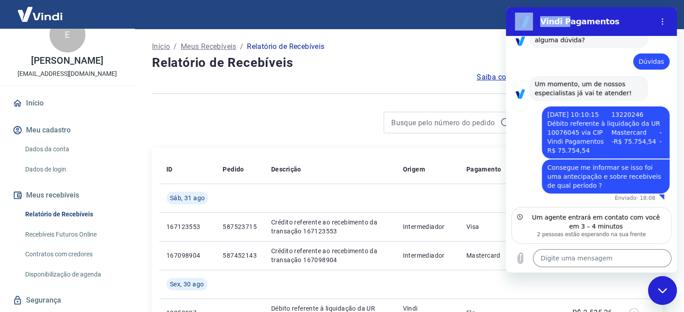
drag, startPoint x: 563, startPoint y: 17, endPoint x: 474, endPoint y: 5, distance: 89.3
click at [506, 7] on html "Vindi Pagamentos 18:07 diz: Recebemos Enviado · 18:07 Vindi Vindi diz: Olá, WIL…" at bounding box center [591, 140] width 171 height 266
click at [408, 88] on div at bounding box center [407, 94] width 510 height 22
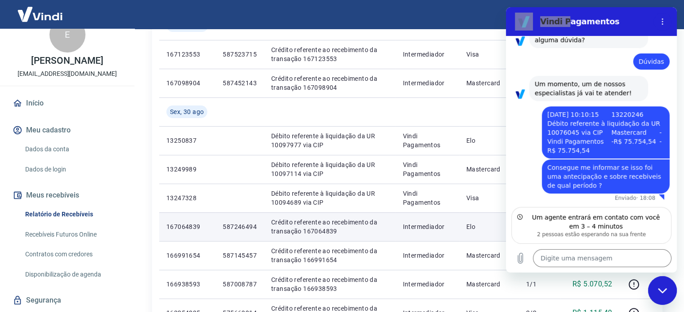
scroll to position [175, 0]
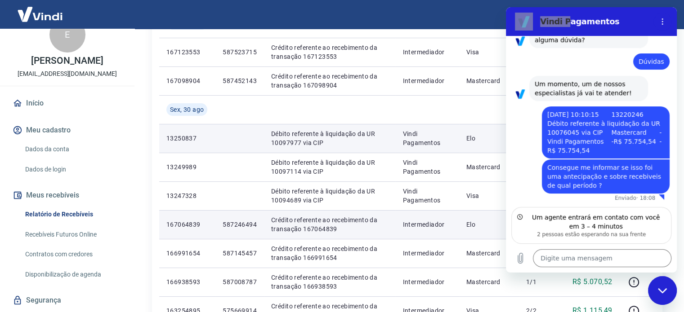
click at [364, 140] on p "Débito referente à liquidação da UR 10097977 via CIP" at bounding box center [329, 138] width 117 height 18
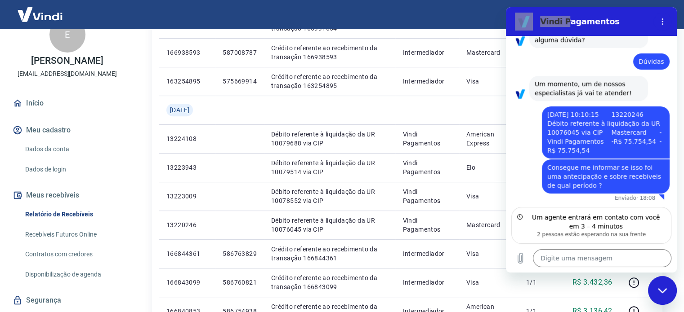
scroll to position [417, 0]
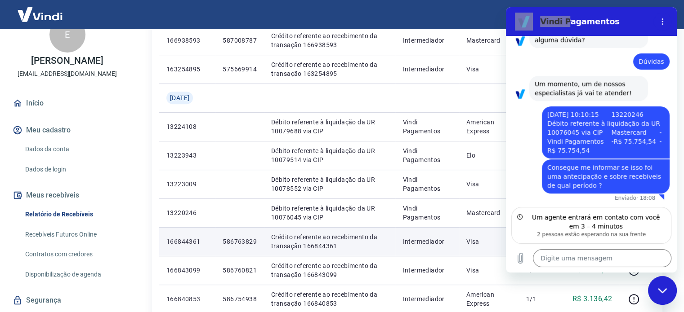
click at [244, 231] on td "586763829" at bounding box center [239, 241] width 49 height 29
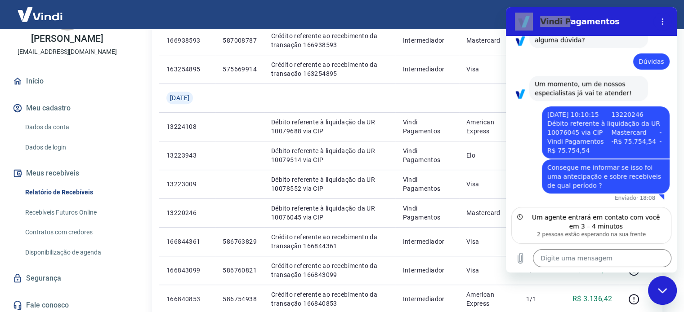
scroll to position [44, 0]
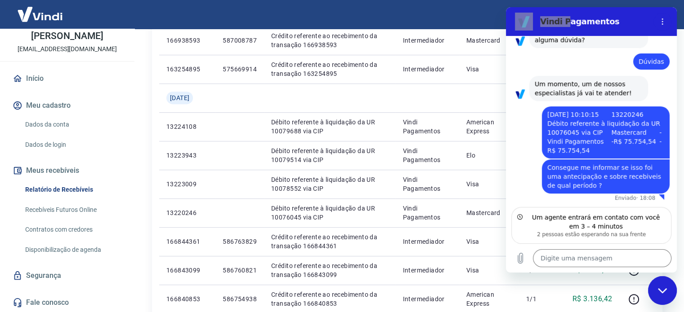
click at [60, 214] on link "Recebíveis Futuros Online" at bounding box center [73, 210] width 102 height 18
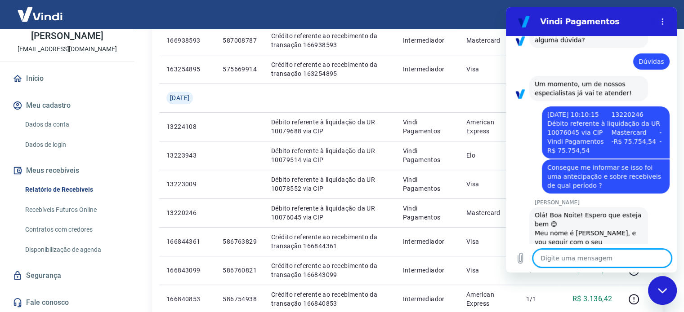
scroll to position [227, 0]
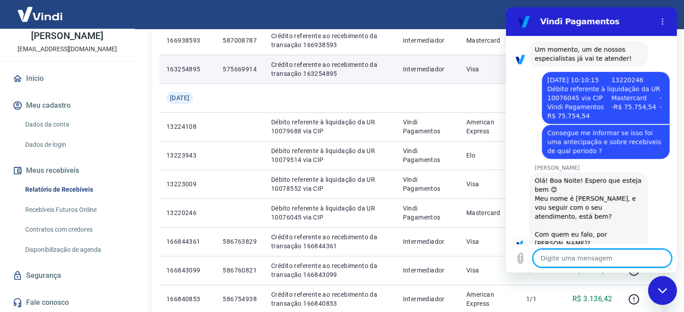
drag, startPoint x: 427, startPoint y: 126, endPoint x: 444, endPoint y: 75, distance: 53.9
click at [427, 126] on p "Vindi Pagamentos" at bounding box center [426, 127] width 49 height 18
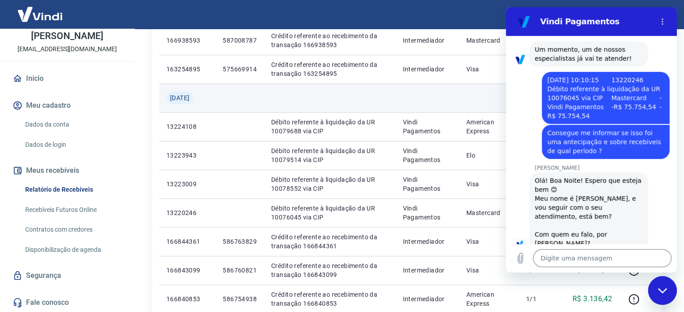
click at [191, 103] on div "Qui, 29 ago" at bounding box center [179, 98] width 27 height 13
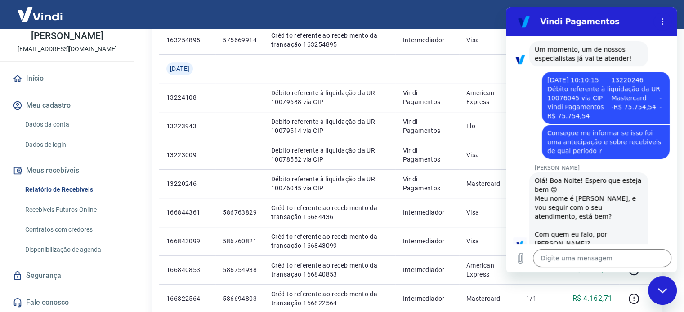
scroll to position [462, 0]
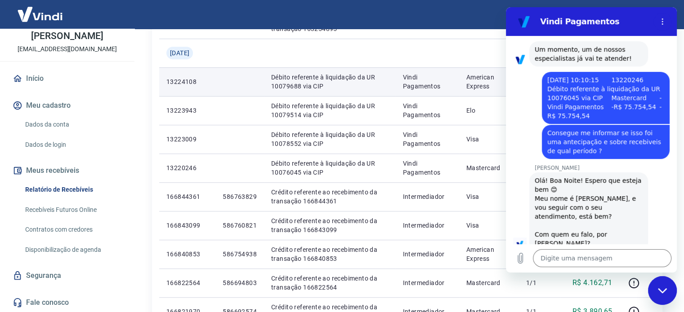
drag, startPoint x: 455, startPoint y: 92, endPoint x: 467, endPoint y: 86, distance: 13.5
click at [458, 91] on td "Vindi Pagamentos" at bounding box center [426, 81] width 63 height 29
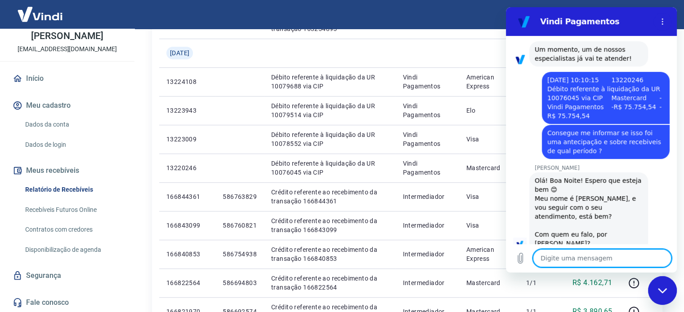
click at [574, 257] on textarea at bounding box center [602, 258] width 138 height 18
drag, startPoint x: 554, startPoint y: 258, endPoint x: 511, endPoint y: 257, distance: 43.2
click at [510, 260] on div "Digite uma mensagem ed x" at bounding box center [591, 258] width 171 height 29
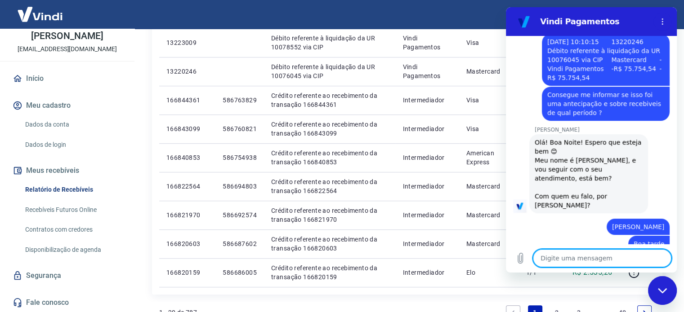
scroll to position [547, 0]
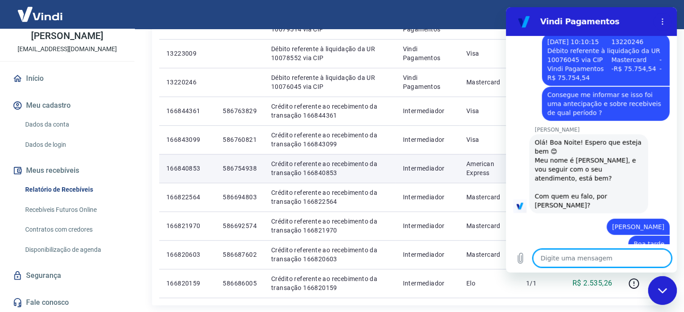
click at [242, 161] on td "586754938" at bounding box center [239, 168] width 49 height 29
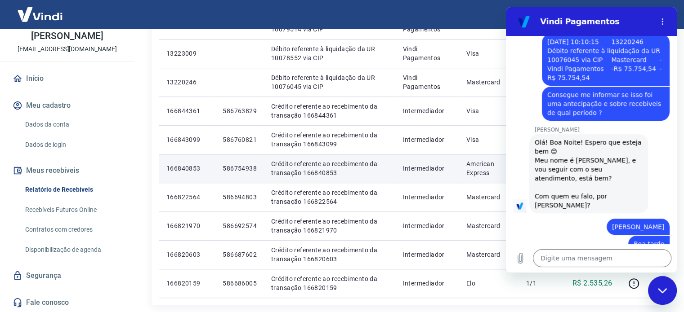
click at [388, 180] on td "Crédito referente ao recebimento da transação 166840853" at bounding box center [329, 168] width 131 height 29
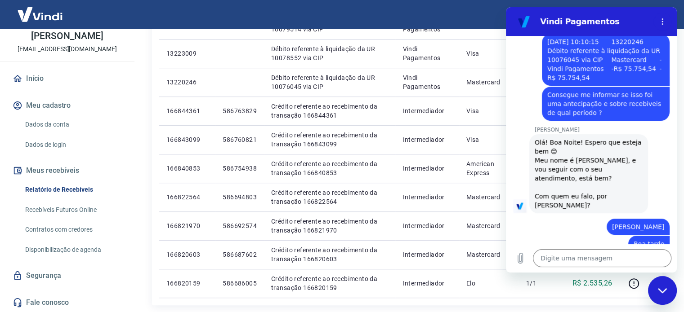
drag, startPoint x: 679, startPoint y: 222, endPoint x: 690, endPoint y: 215, distance: 12.7
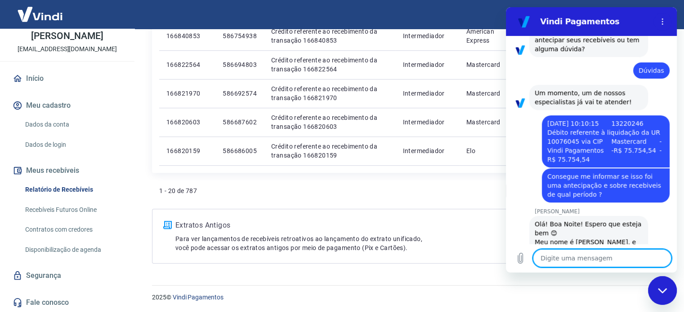
scroll to position [181, 0]
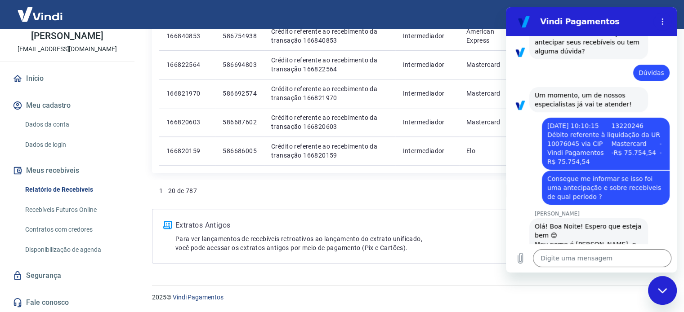
drag, startPoint x: 543, startPoint y: 128, endPoint x: 621, endPoint y: 163, distance: 84.9
click at [621, 163] on div "diz: 29/08/2024 10:10:15 13220246 Débito referente à liquidação da UR 10076045 …" at bounding box center [606, 144] width 128 height 52
copy span "29/08/2024 10:10:15 13220246 Débito referente à liquidação da UR 10076045 via C…"
click at [568, 258] on textarea at bounding box center [602, 258] width 138 height 18
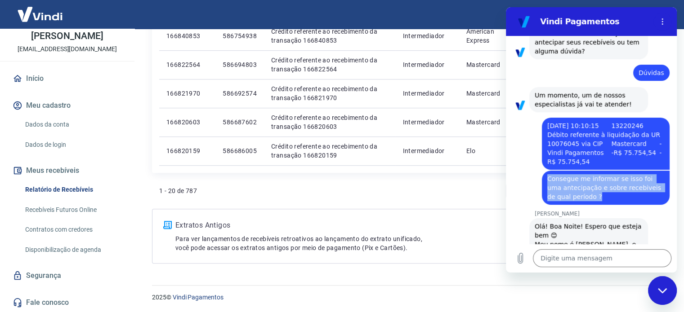
drag, startPoint x: 544, startPoint y: 177, endPoint x: 583, endPoint y: 199, distance: 44.5
click at [583, 199] on div "diz: Consegue me informar se isso foi uma antecipação e sobre recebiveis de qua…" at bounding box center [606, 188] width 128 height 34
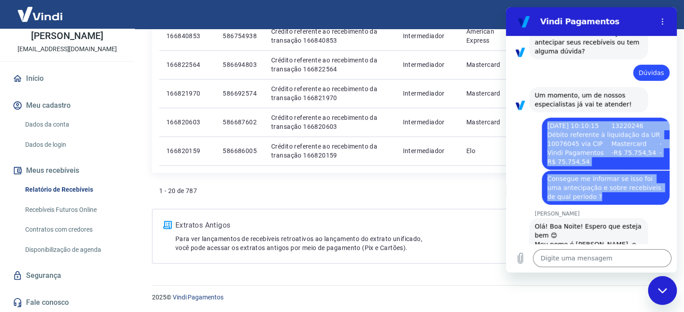
drag, startPoint x: 547, startPoint y: 124, endPoint x: 601, endPoint y: 200, distance: 93.3
click at [601, 200] on div "18:07 diz: Recebemos Enviado · 18:07 Vindi Vindi diz: Olá, WILMAR JORGE ACCURSI…" at bounding box center [591, 140] width 171 height 208
copy div "29/08/2024 10:10:15 13220246 Débito referente à liquidação da UR 10076045 via C…"
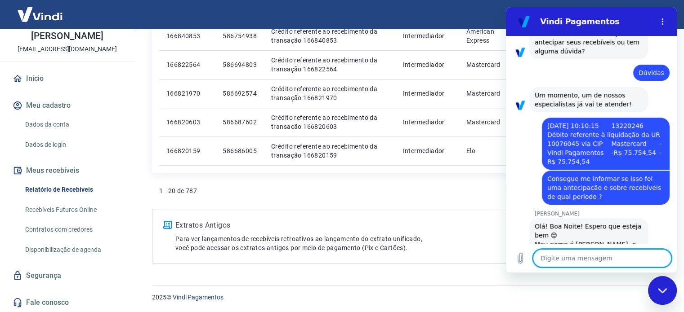
click at [569, 260] on textarea at bounding box center [602, 258] width 138 height 18
paste textarea "29/08/2024 10:10:15 13220246 Débito referente à liquidação da UR 10076045 via C…"
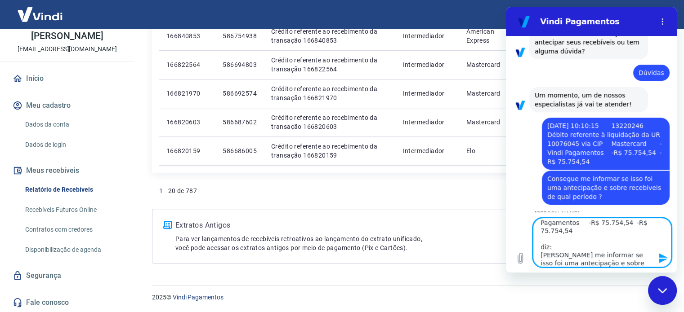
drag, startPoint x: 555, startPoint y: 240, endPoint x: 528, endPoint y: 244, distance: 26.8
click at [528, 244] on div "Digite uma mensagem 29/08/2024 10:10:15 13220246 Débito referente à liquidação …" at bounding box center [591, 243] width 171 height 60
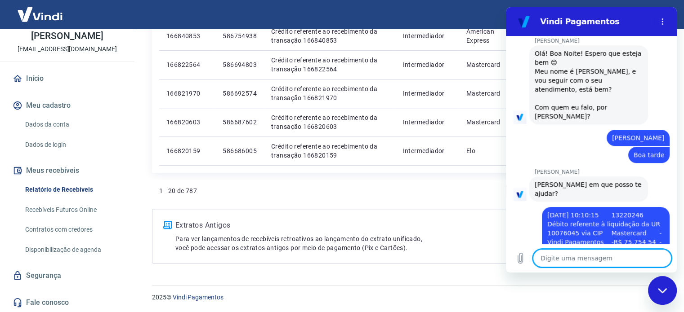
scroll to position [397, 0]
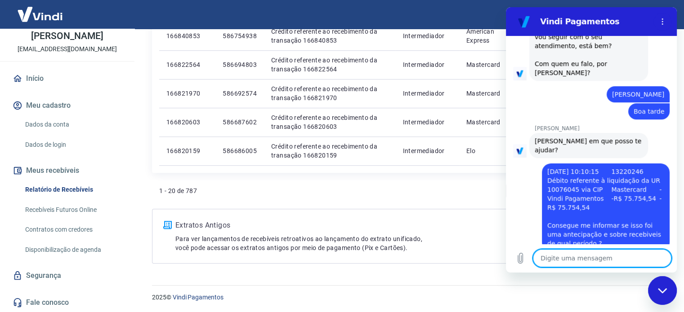
drag, startPoint x: 675, startPoint y: 136, endPoint x: 1187, endPoint y: 253, distance: 525.6
click at [365, 182] on div "1 - 20 de 787 1 2 3 ... 40" at bounding box center [407, 191] width 496 height 22
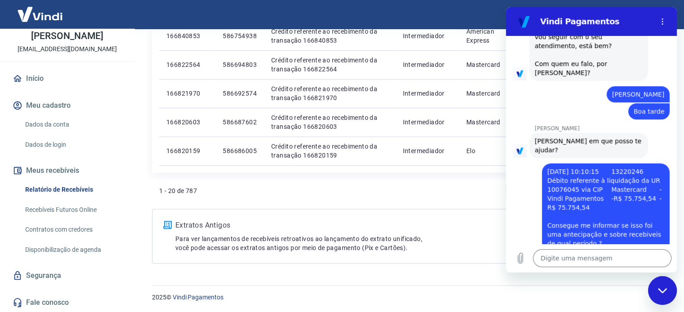
click at [328, 209] on div "Extratos Antigos Para ver lançamentos de recebíveis retroativos ao lançamento d…" at bounding box center [407, 236] width 510 height 55
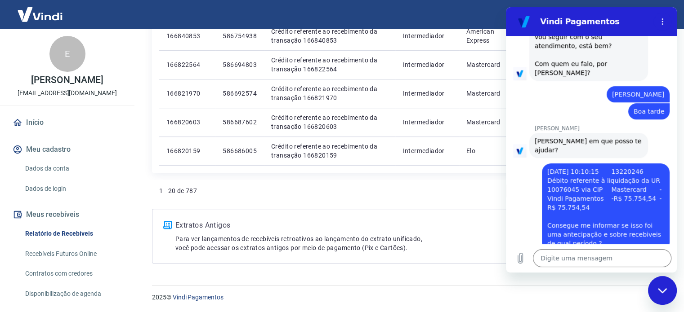
scroll to position [44, 0]
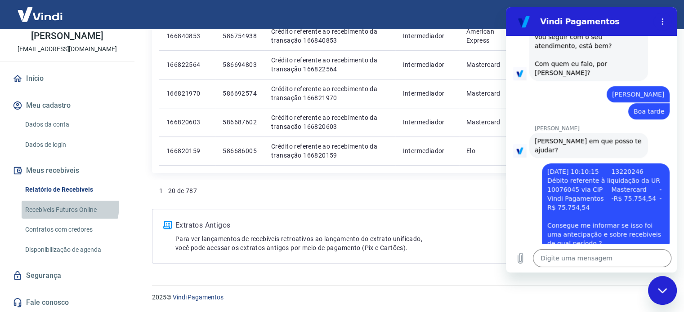
click at [68, 206] on link "Recebíveis Futuros Online" at bounding box center [73, 210] width 102 height 18
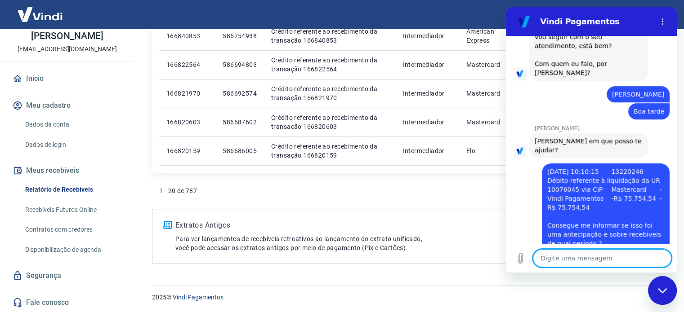
click at [573, 265] on textarea at bounding box center [602, 258] width 138 height 18
click at [570, 262] on textarea at bounding box center [602, 258] width 138 height 18
click at [520, 260] on icon "Carregar arquivo" at bounding box center [520, 258] width 11 height 11
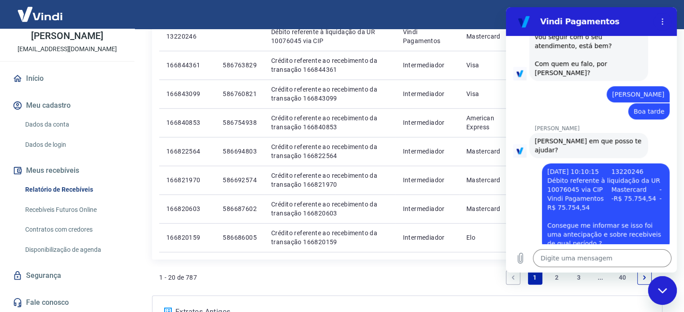
scroll to position [680, 0]
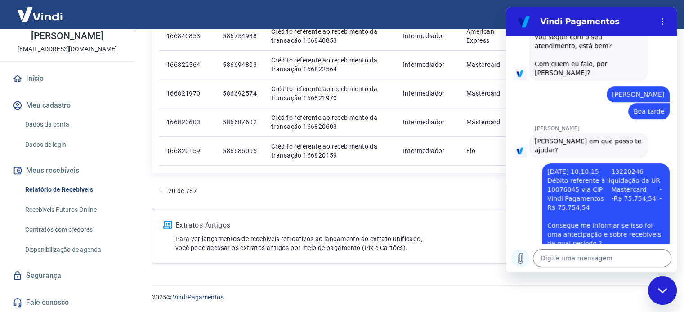
click at [521, 258] on icon "Carregar arquivo" at bounding box center [520, 259] width 5 height 10
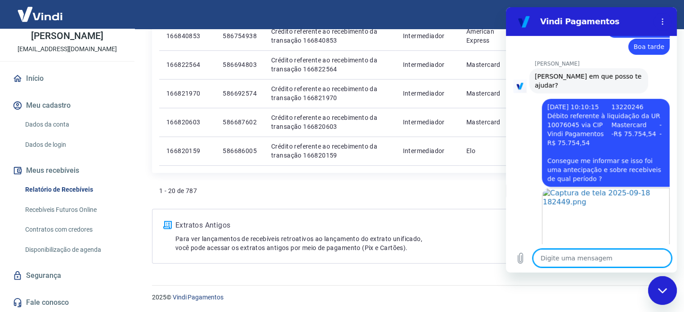
scroll to position [464, 0]
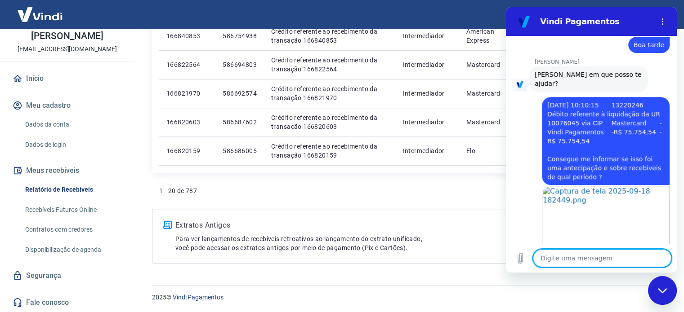
click at [565, 258] on textarea at bounding box center [602, 258] width 138 height 18
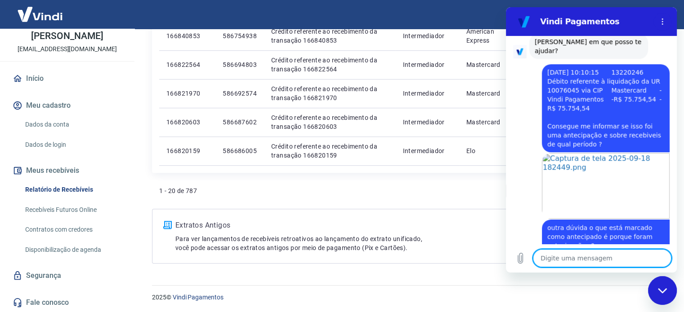
scroll to position [498, 0]
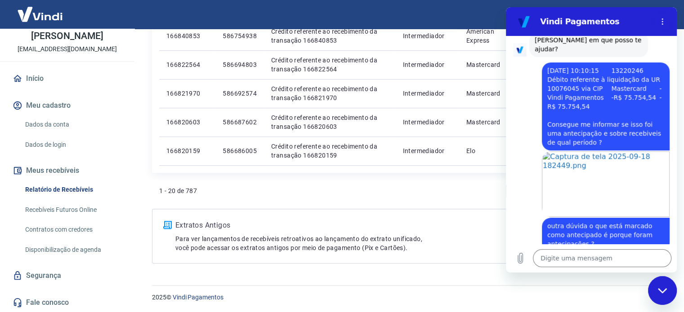
click at [66, 210] on link "Recebíveis Futuros Online" at bounding box center [73, 210] width 102 height 18
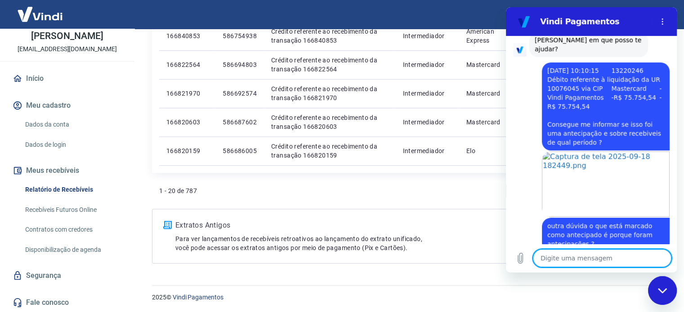
scroll to position [565, 0]
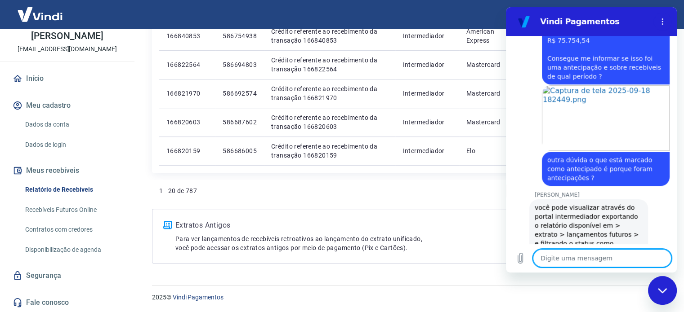
click at [480, 205] on div "1 - 20 de 787 1 2 3 ... 40" at bounding box center [407, 194] width 510 height 29
click at [553, 257] on textarea at bounding box center [602, 258] width 138 height 18
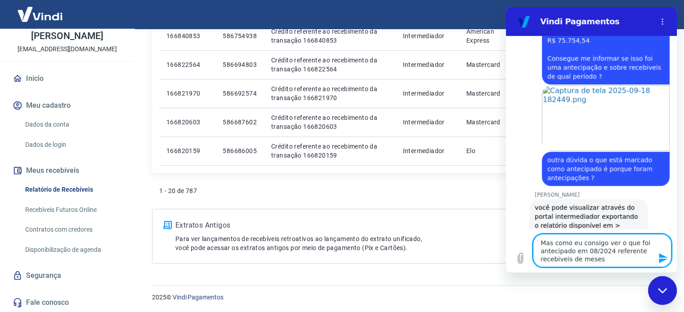
click at [553, 257] on textarea "Mas como eu consigo ver o que foi antecipado em 08/2024 referente recebiveis de…" at bounding box center [602, 250] width 138 height 33
click at [607, 262] on textarea "Mas como eu consigo ver o que foi antecipado em 08/2024 referente recebíveis de…" at bounding box center [602, 250] width 138 height 33
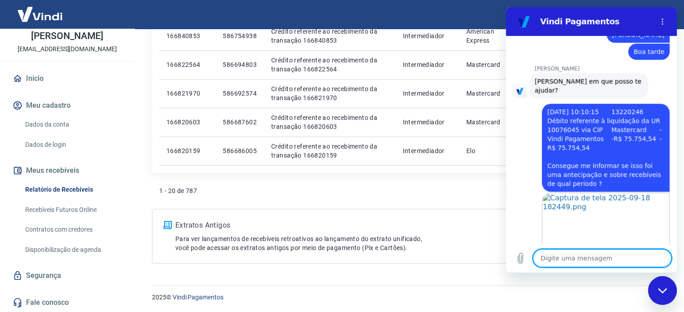
scroll to position [595, 0]
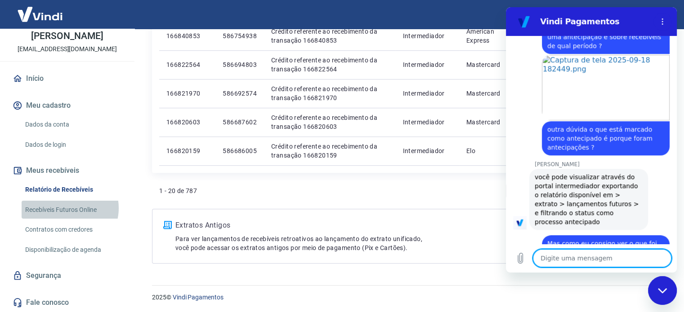
click at [67, 208] on link "Recebíveis Futuros Online" at bounding box center [73, 210] width 102 height 18
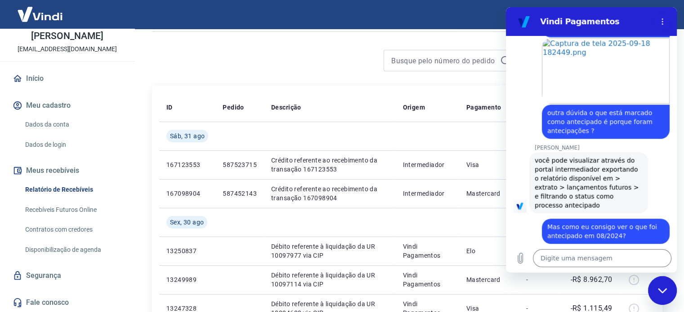
scroll to position [0, 0]
